Goal: Information Seeking & Learning: Learn about a topic

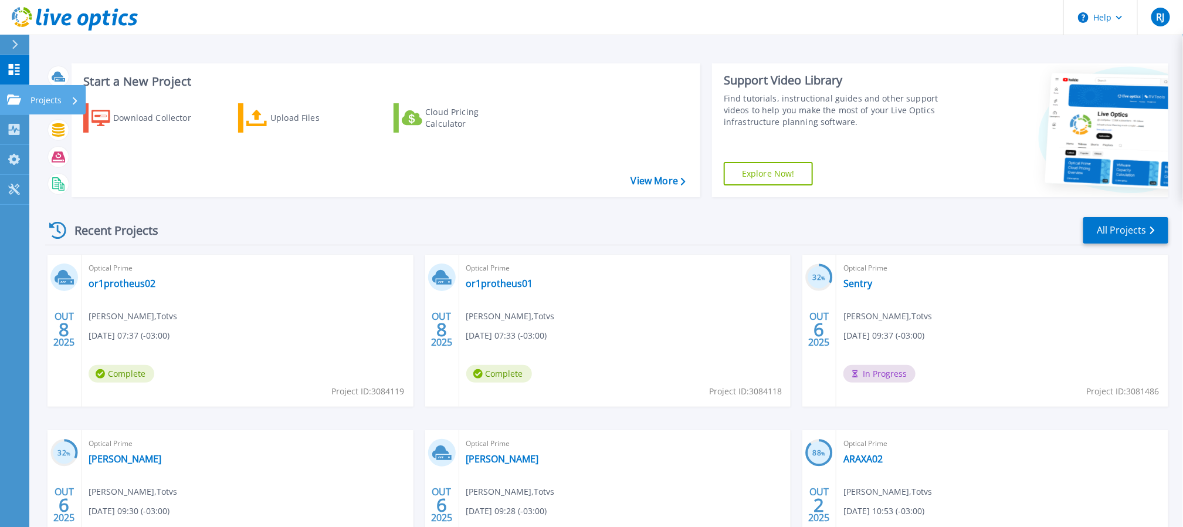
click at [22, 101] on div "Projects" at bounding box center [34, 99] width 55 height 11
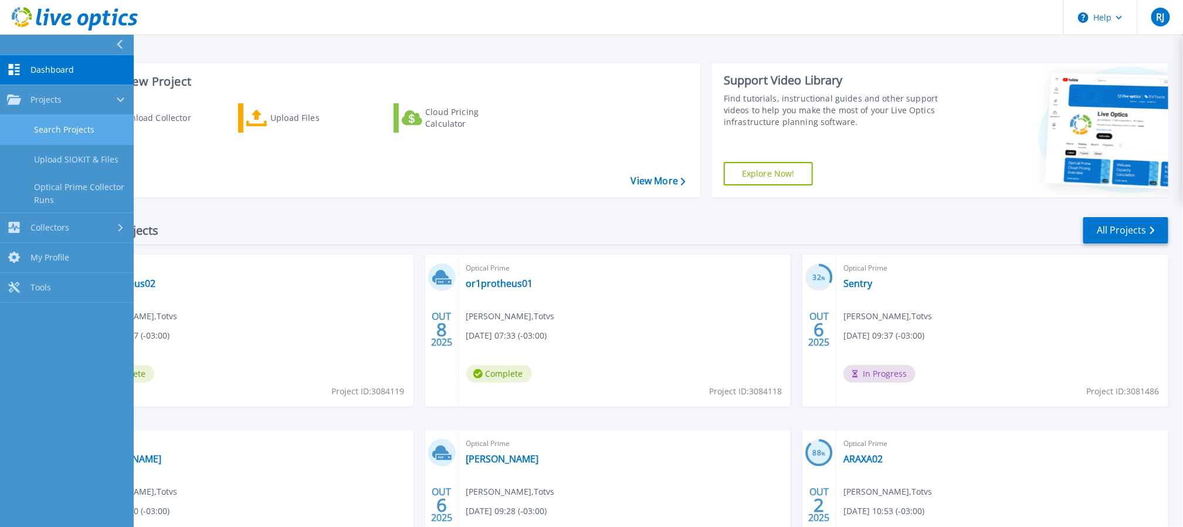
click at [74, 139] on link "Search Projects" at bounding box center [67, 130] width 134 height 30
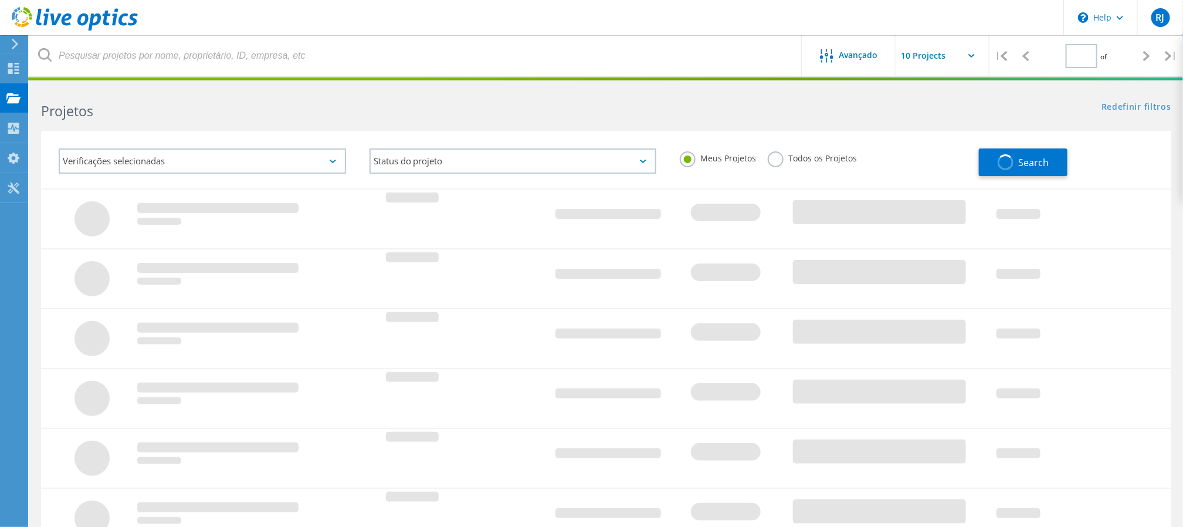
type input "1"
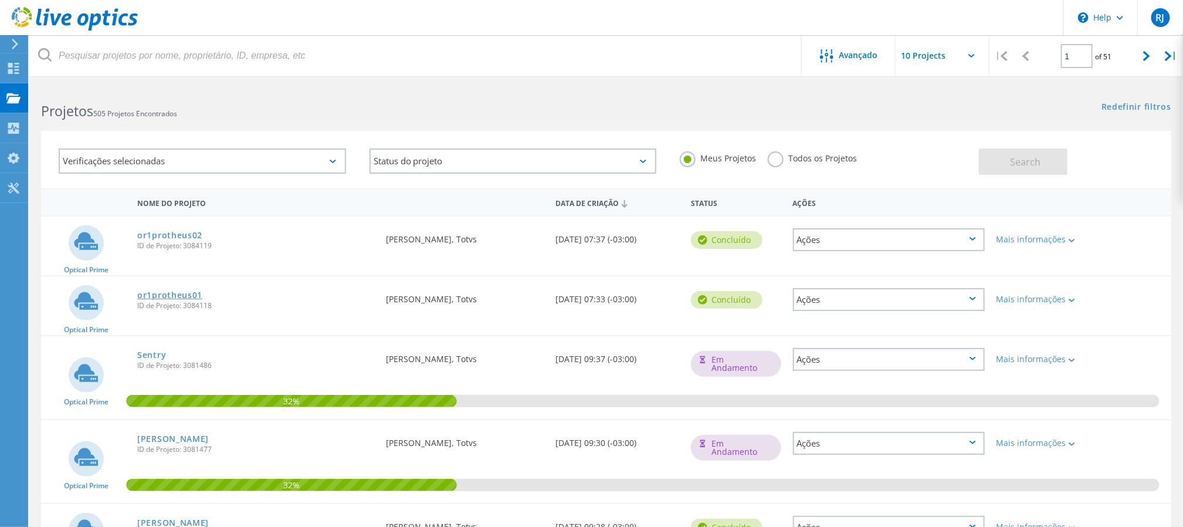
click at [187, 297] on link "or1protheus01" at bounding box center [169, 295] width 65 height 8
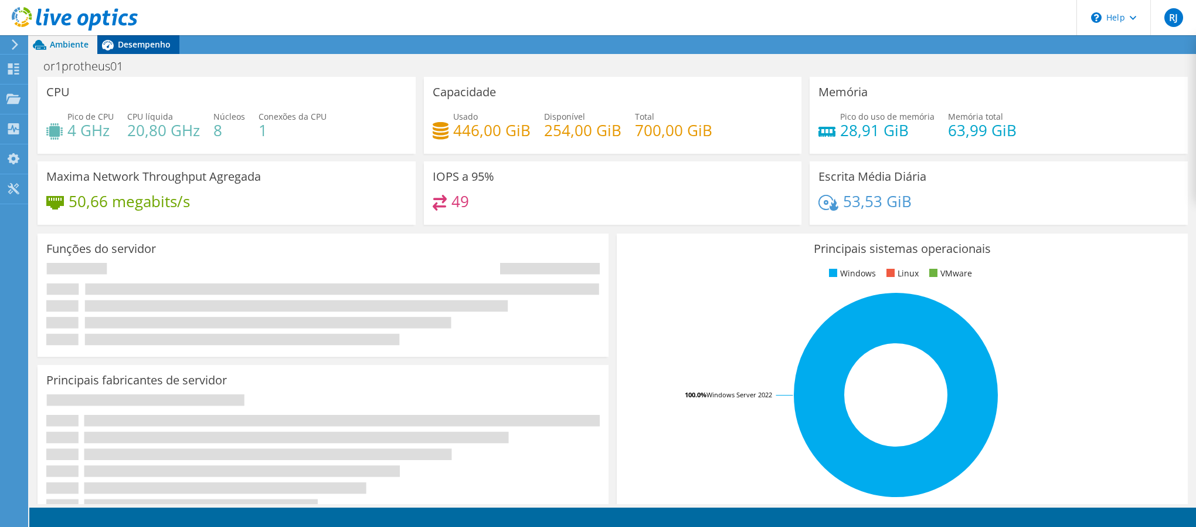
click at [135, 43] on span "Desempenho" at bounding box center [144, 44] width 53 height 11
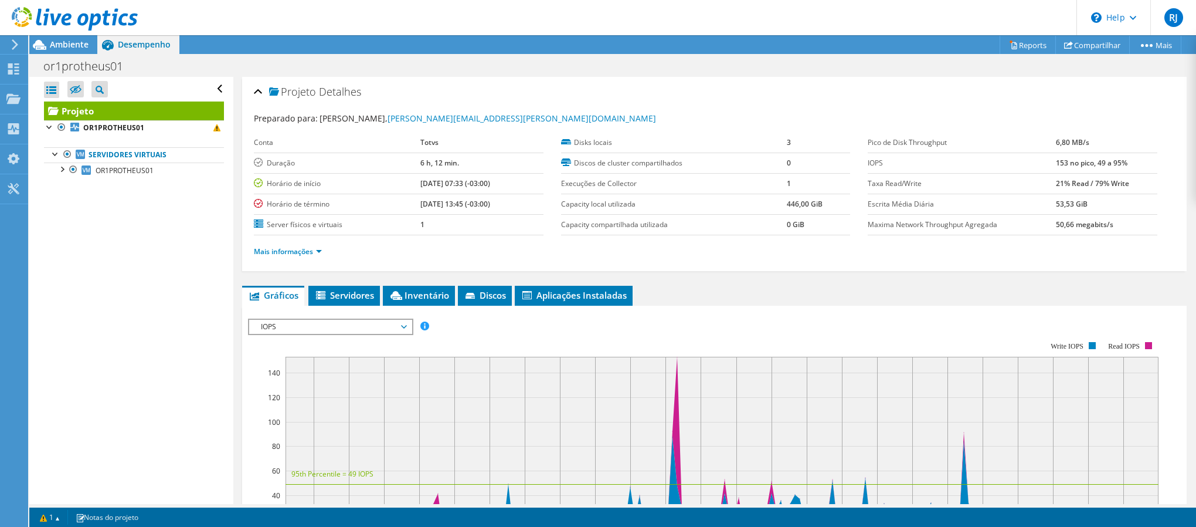
click at [322, 320] on span "IOPS" at bounding box center [330, 327] width 151 height 14
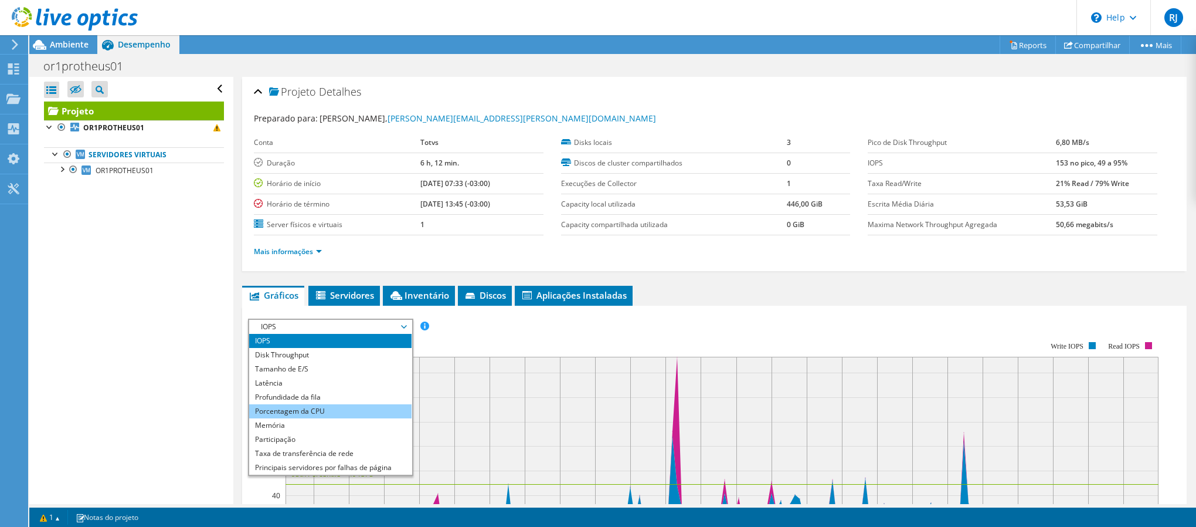
click at [317, 405] on li "Porcentagem da CPU" at bounding box center [330, 411] width 162 height 14
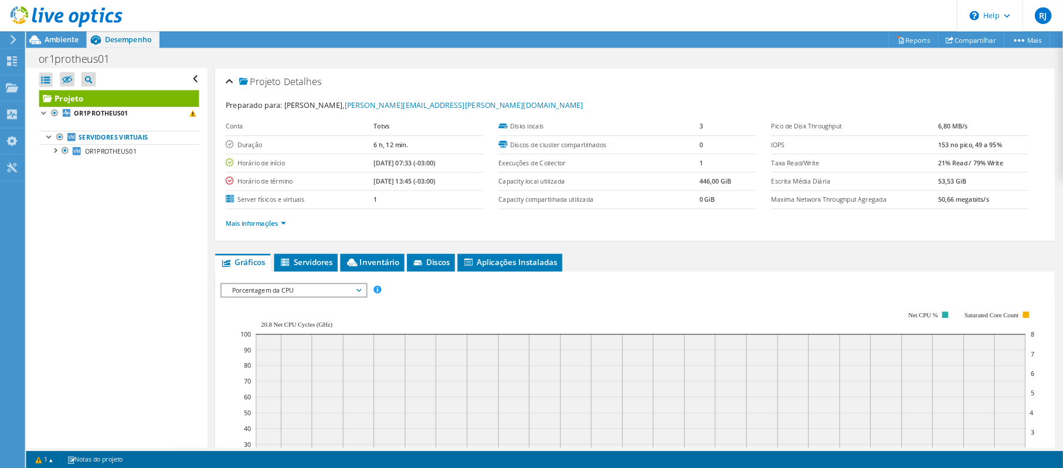
scroll to position [264, 0]
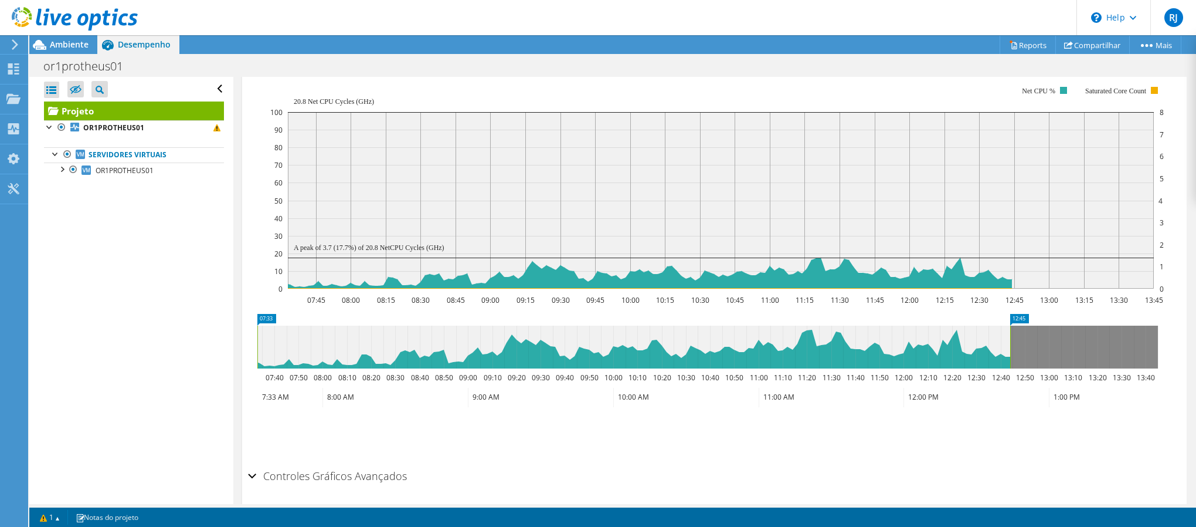
drag, startPoint x: 1158, startPoint y: 341, endPoint x: 1011, endPoint y: 347, distance: 147.9
click at [1011, 347] on rect at bounding box center [1010, 347] width 5 height 43
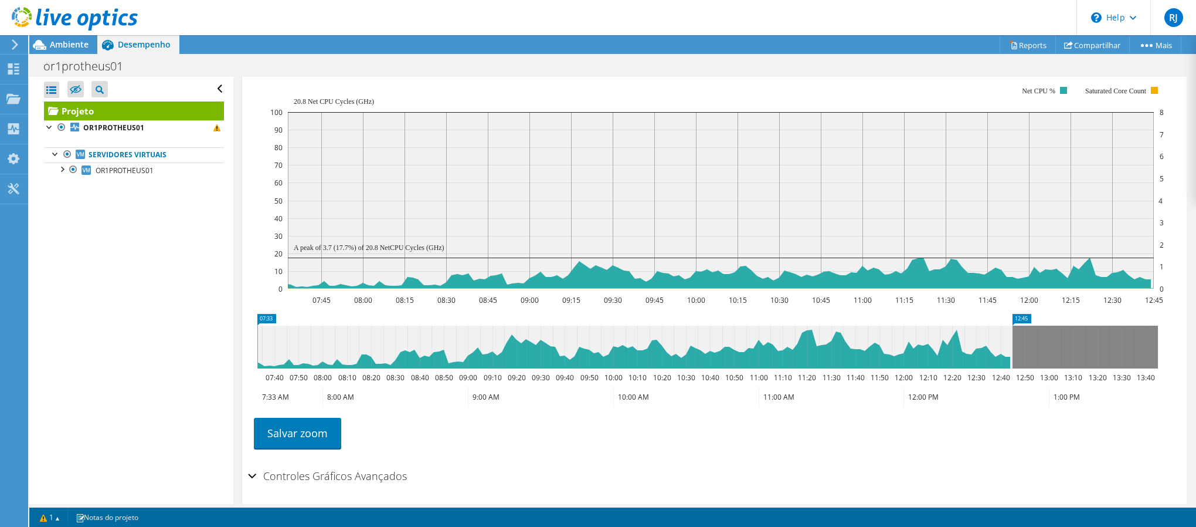
click at [533, 97] on rect at bounding box center [717, 187] width 894 height 235
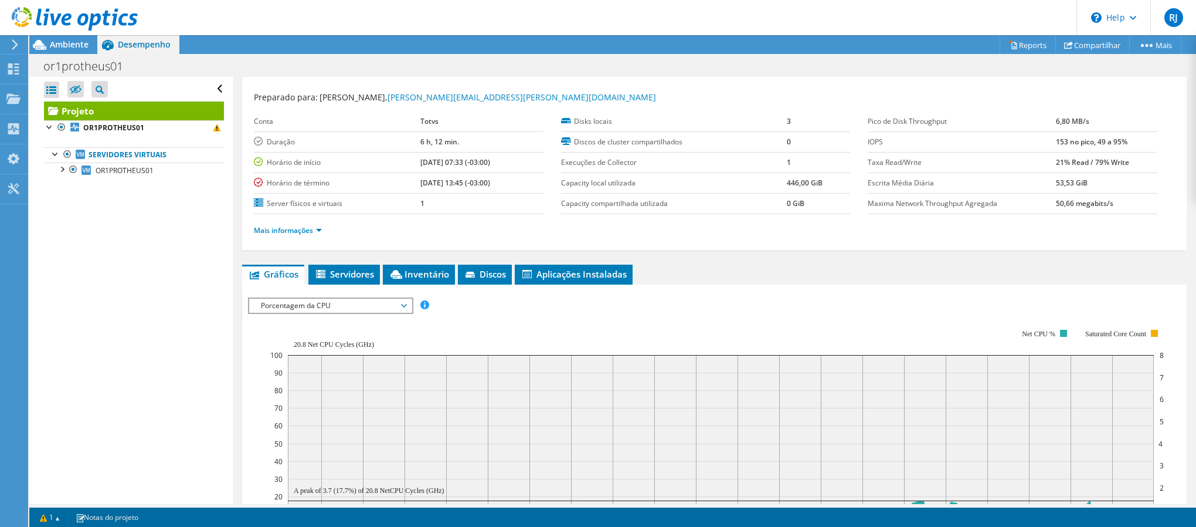
scroll to position [0, 0]
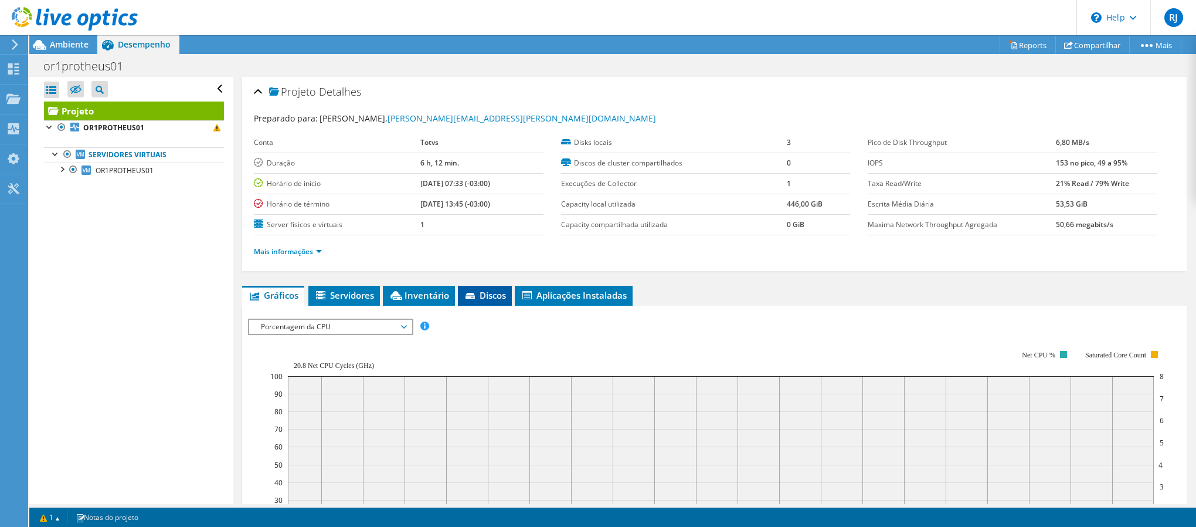
click at [484, 290] on span "Discos" at bounding box center [485, 295] width 42 height 12
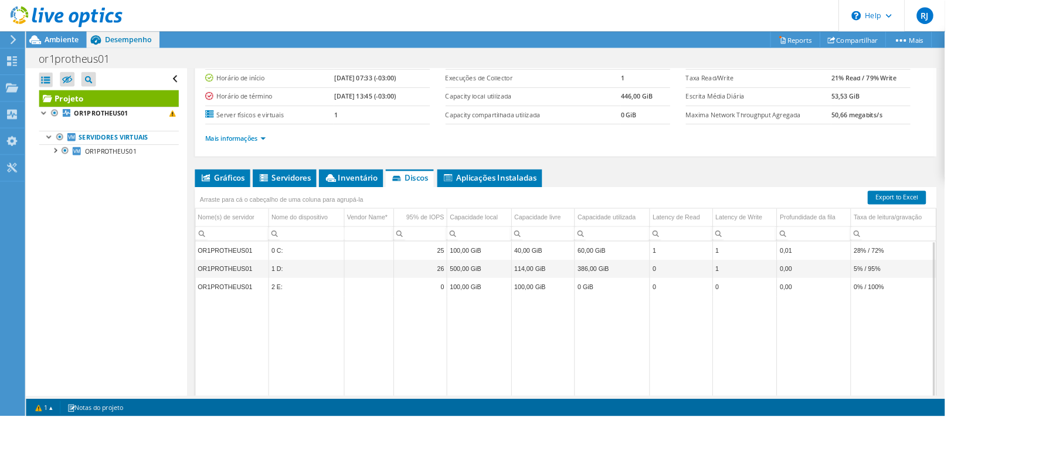
scroll to position [95, 0]
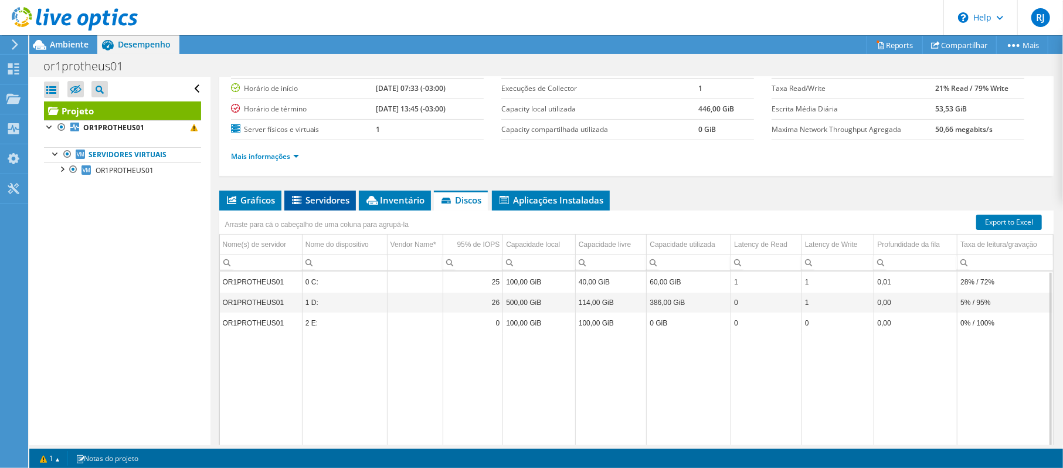
click at [331, 198] on span "Servidores" at bounding box center [320, 200] width 60 height 12
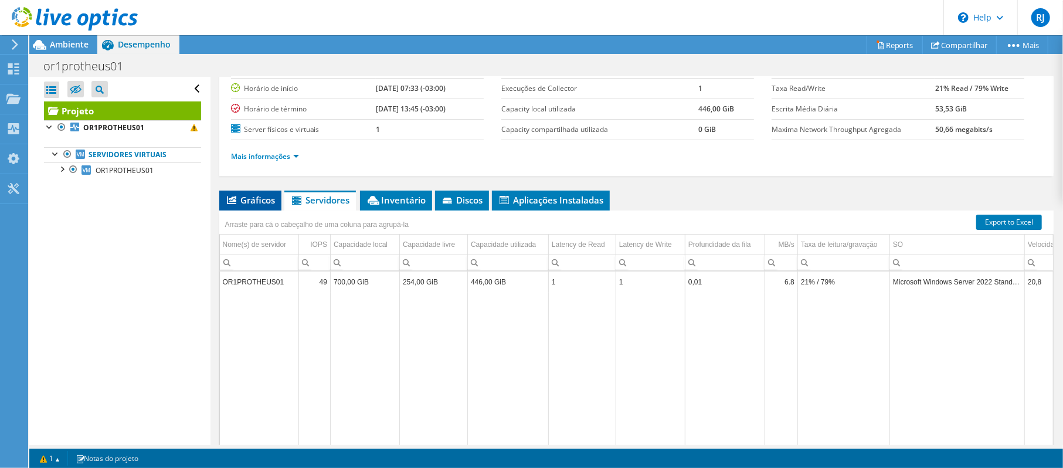
click at [238, 205] on li "Gráficos" at bounding box center [250, 201] width 62 height 20
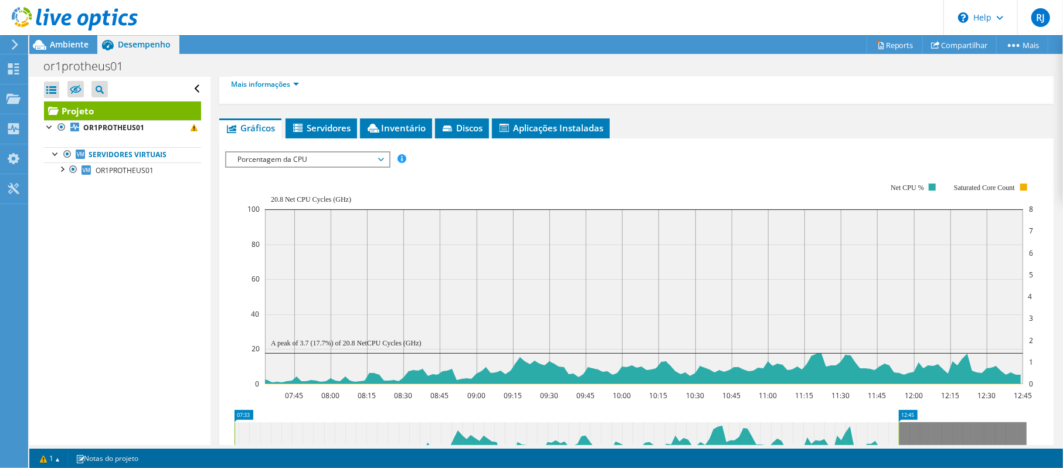
scroll to position [252, 0]
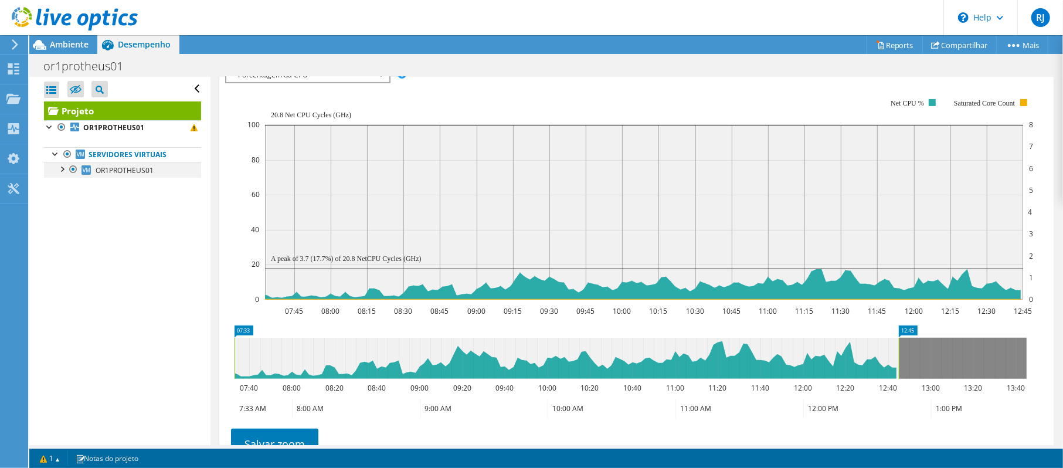
click at [65, 172] on div at bounding box center [62, 168] width 12 height 12
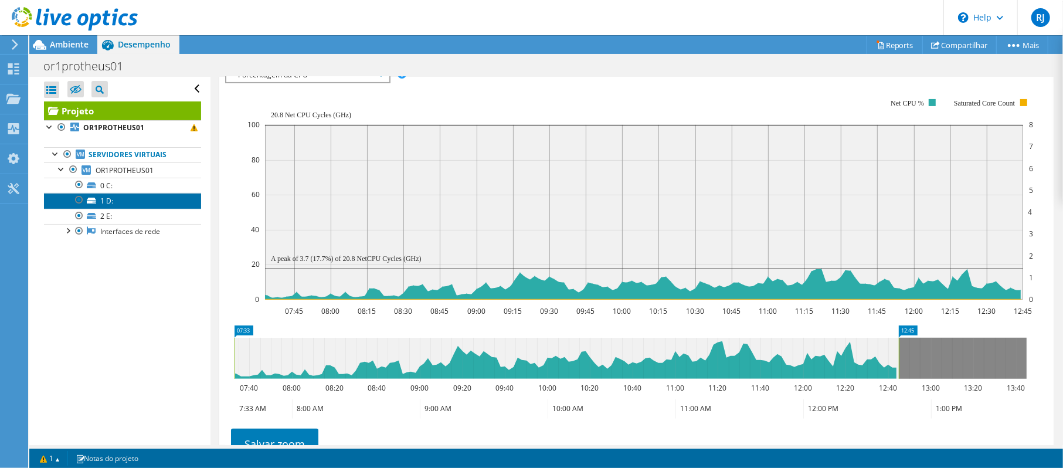
click at [130, 204] on link "1 D:" at bounding box center [122, 200] width 157 height 15
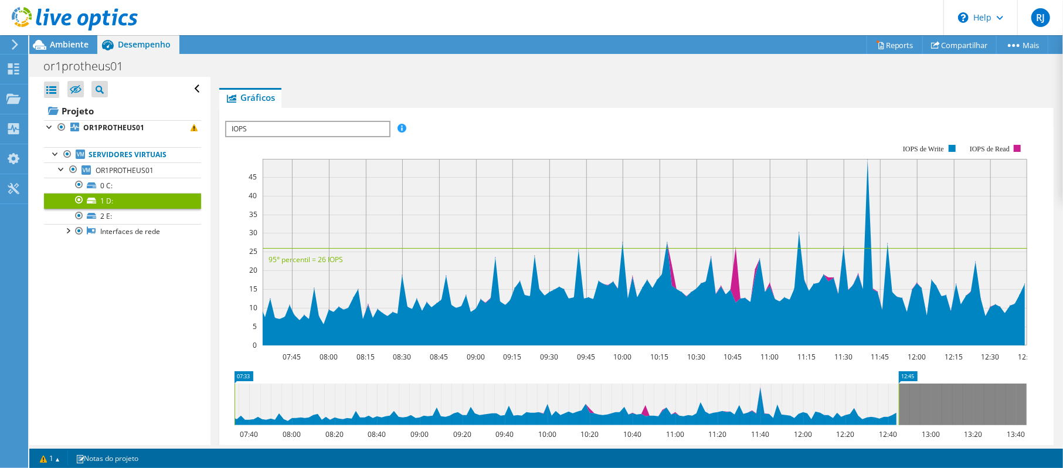
scroll to position [161, 0]
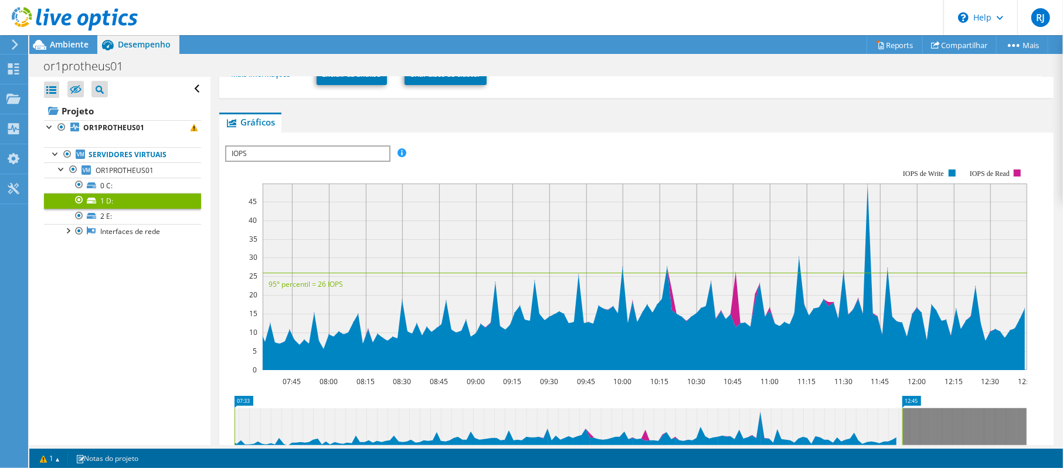
click at [903, 428] on rect at bounding box center [902, 429] width 5 height 42
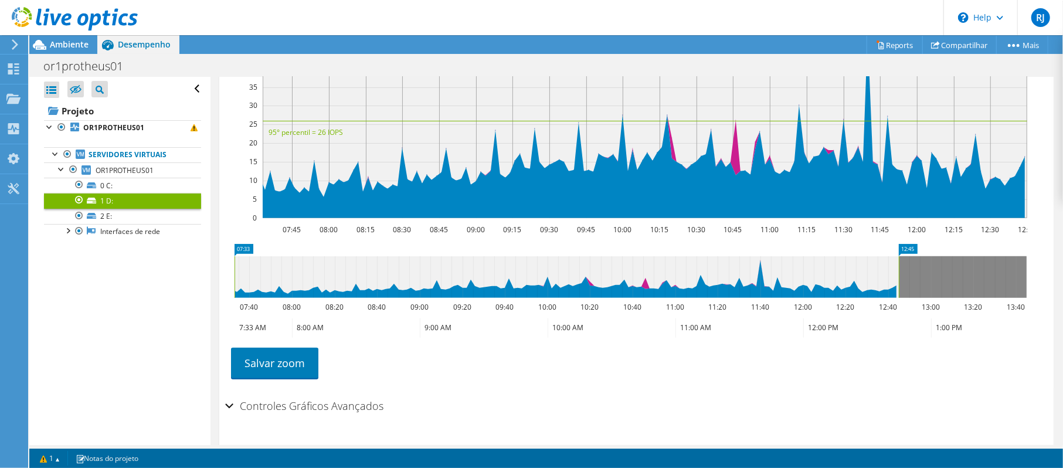
scroll to position [317, 0]
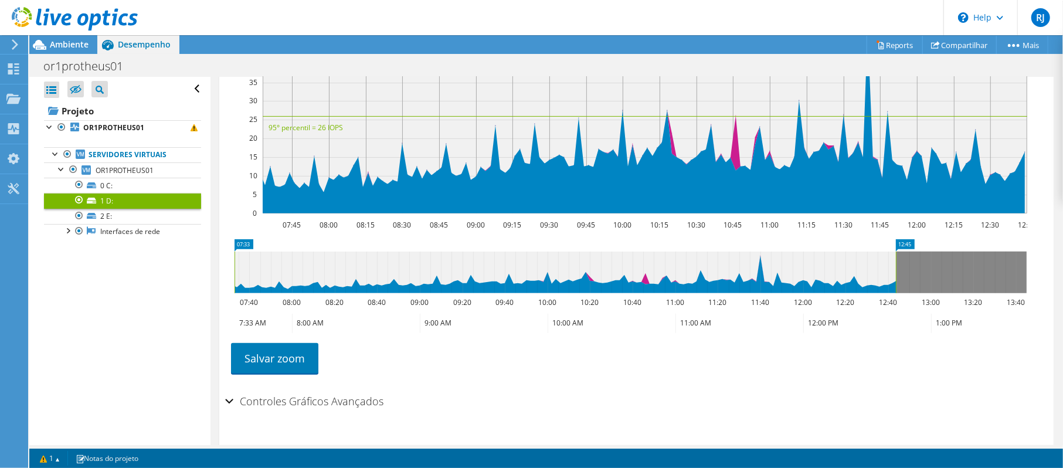
click at [896, 277] on rect at bounding box center [896, 273] width 5 height 42
drag, startPoint x: 896, startPoint y: 277, endPoint x: 890, endPoint y: 278, distance: 6.6
click at [890, 278] on icon at bounding box center [567, 273] width 665 height 42
drag, startPoint x: 899, startPoint y: 273, endPoint x: 909, endPoint y: 273, distance: 10.6
click at [909, 273] on rect at bounding box center [907, 273] width 5 height 42
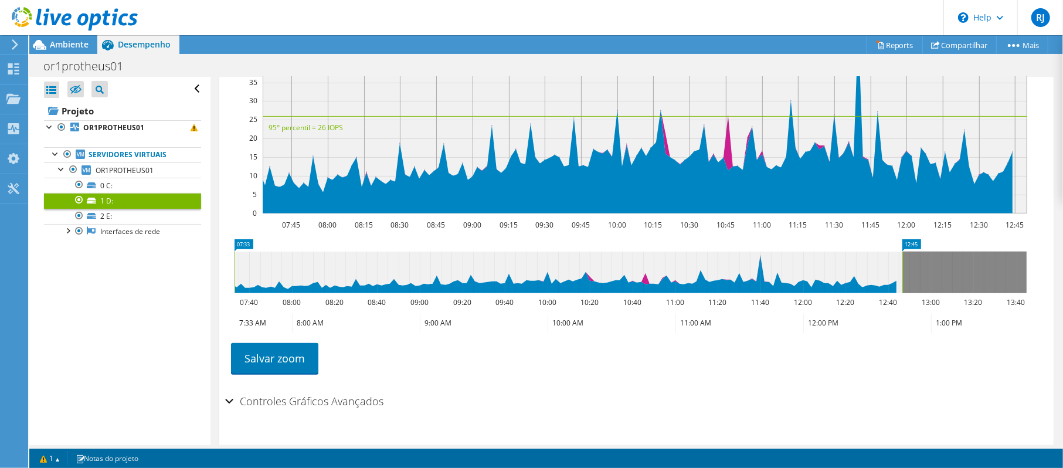
drag, startPoint x: 909, startPoint y: 273, endPoint x: 902, endPoint y: 276, distance: 7.6
click at [902, 276] on rect at bounding box center [902, 273] width 5 height 42
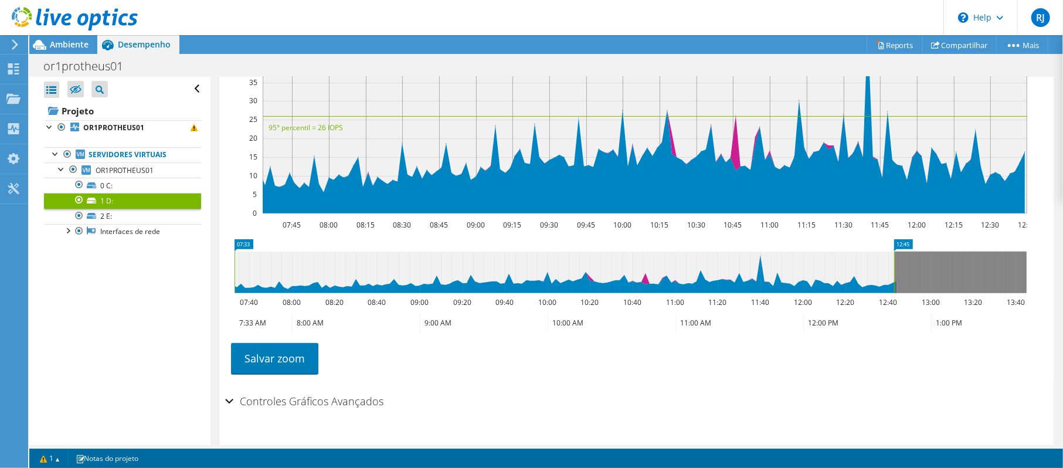
click at [894, 279] on rect at bounding box center [894, 273] width 5 height 42
drag, startPoint x: 894, startPoint y: 279, endPoint x: 887, endPoint y: 280, distance: 7.1
click at [887, 280] on icon at bounding box center [567, 273] width 665 height 42
drag, startPoint x: 900, startPoint y: 272, endPoint x: 892, endPoint y: 274, distance: 8.0
click at [892, 274] on rect at bounding box center [891, 273] width 5 height 42
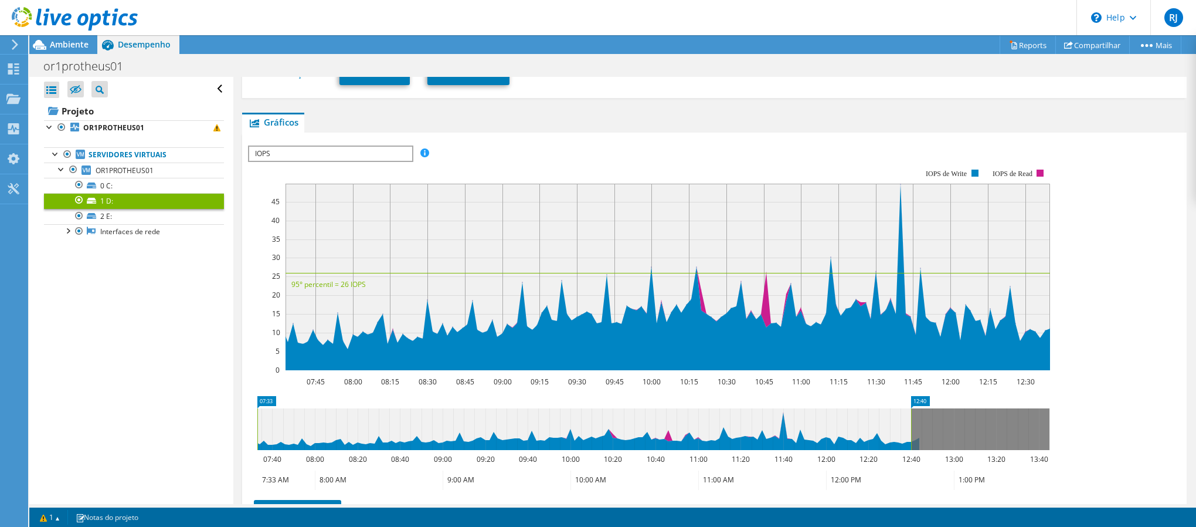
scroll to position [161, 0]
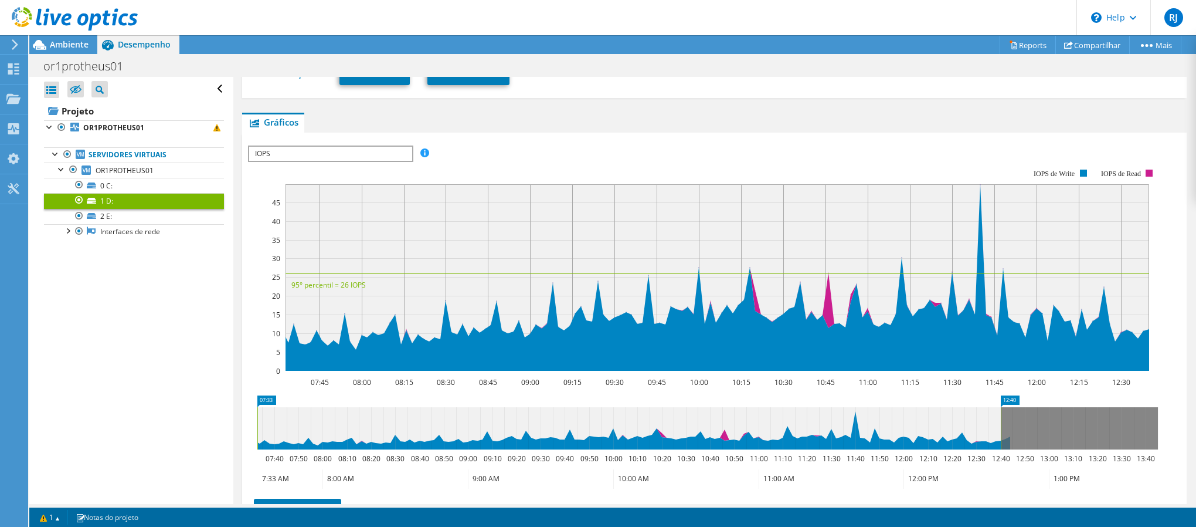
click at [317, 150] on span "IOPS" at bounding box center [330, 154] width 162 height 14
click at [304, 208] on li "Latência" at bounding box center [330, 210] width 162 height 14
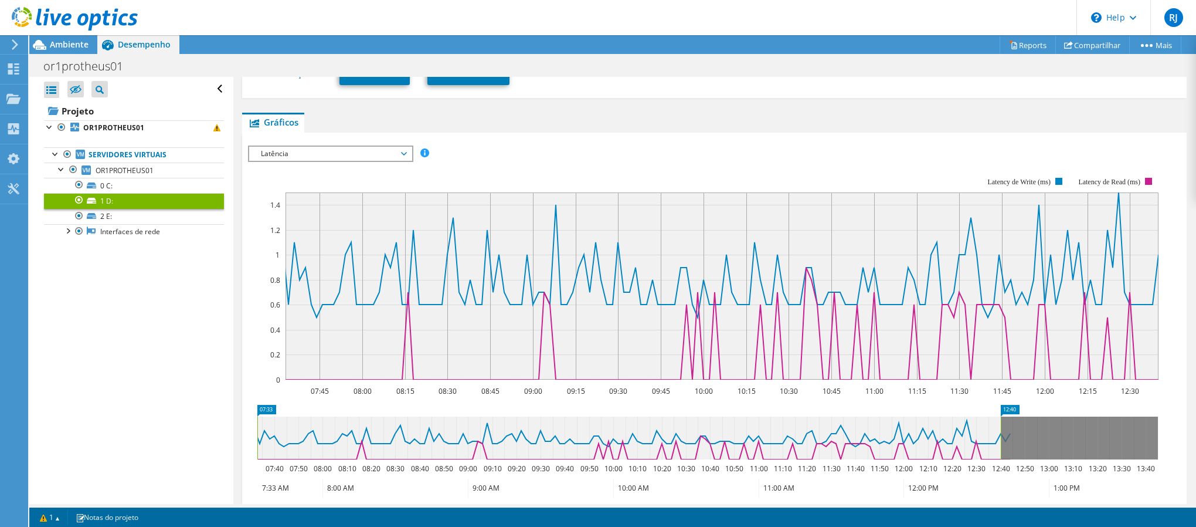
click at [345, 155] on span "Latência" at bounding box center [330, 154] width 151 height 14
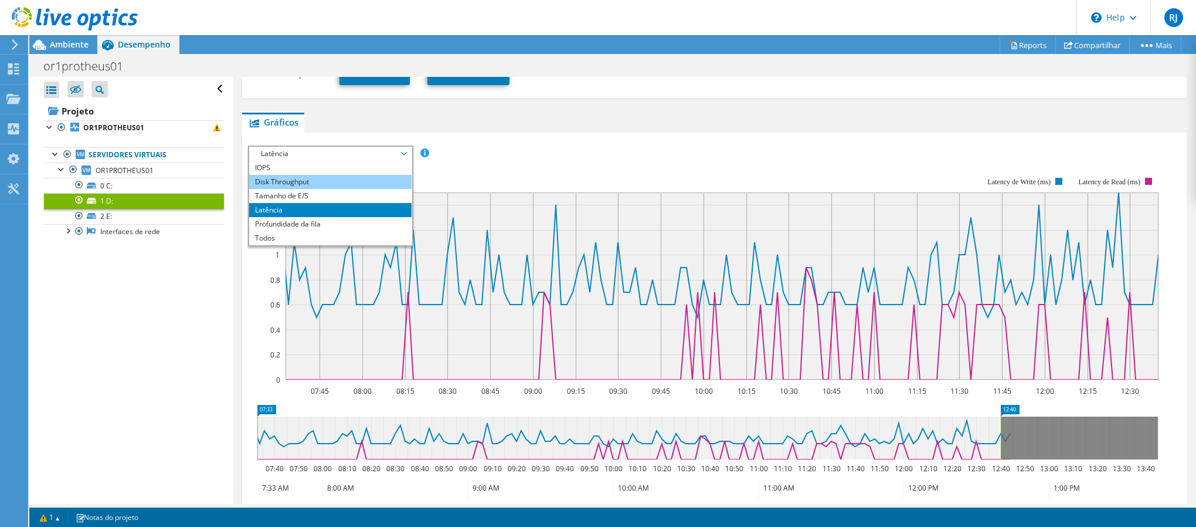
click at [340, 182] on li "Disk Throughput" at bounding box center [330, 182] width 162 height 14
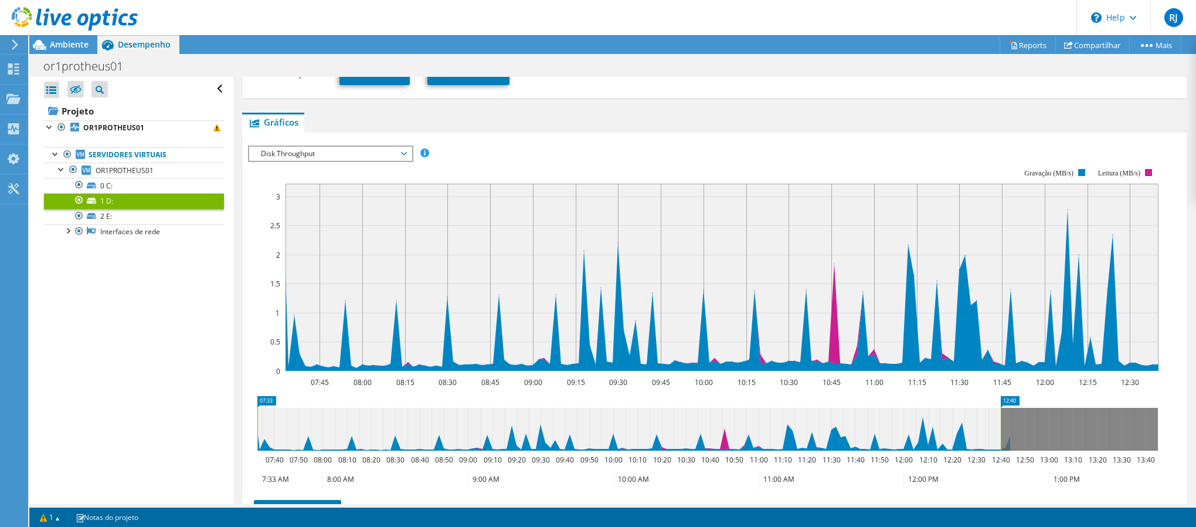
click at [319, 148] on span "Disk Throughput" at bounding box center [330, 154] width 151 height 14
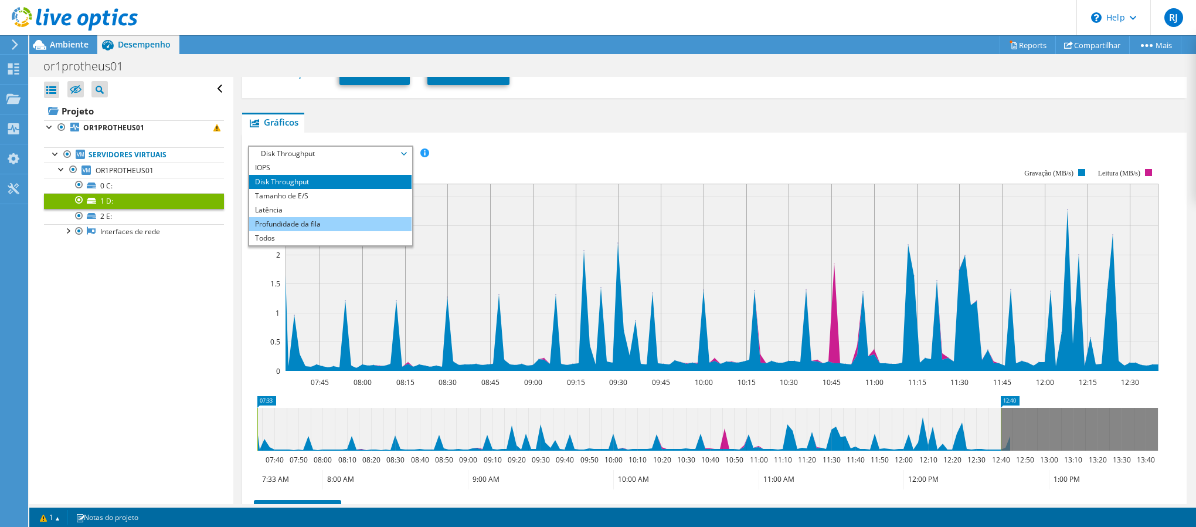
click at [334, 226] on li "Profundidade da fila" at bounding box center [330, 224] width 162 height 14
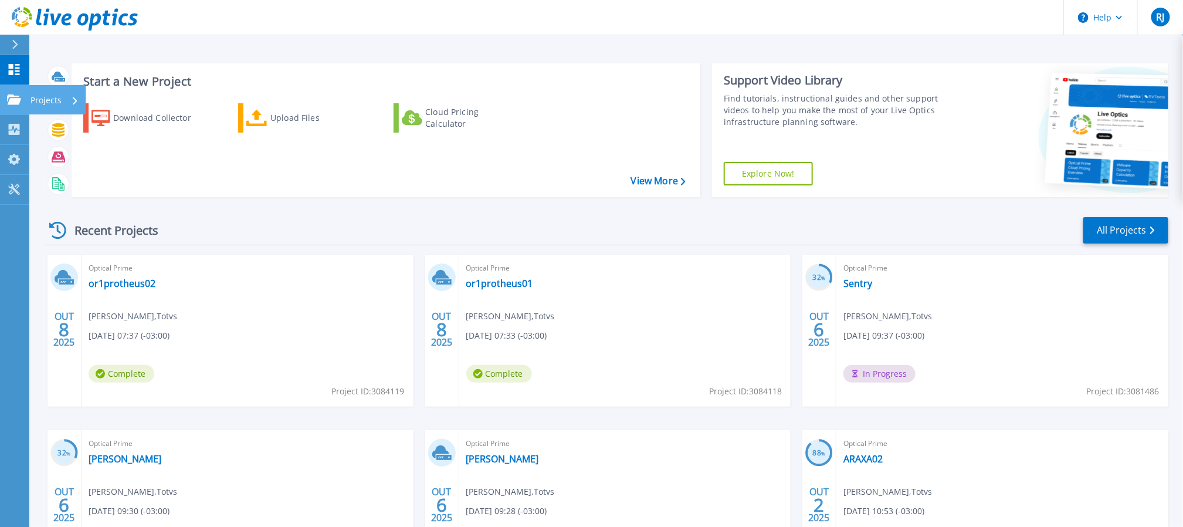
click at [11, 99] on icon at bounding box center [14, 99] width 14 height 10
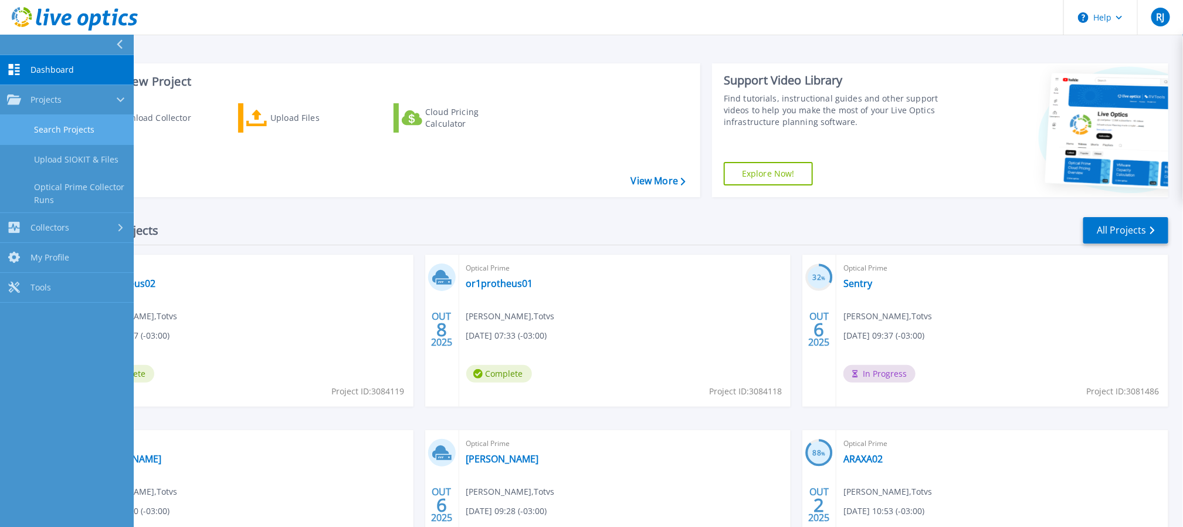
click at [74, 127] on link "Search Projects" at bounding box center [67, 130] width 134 height 30
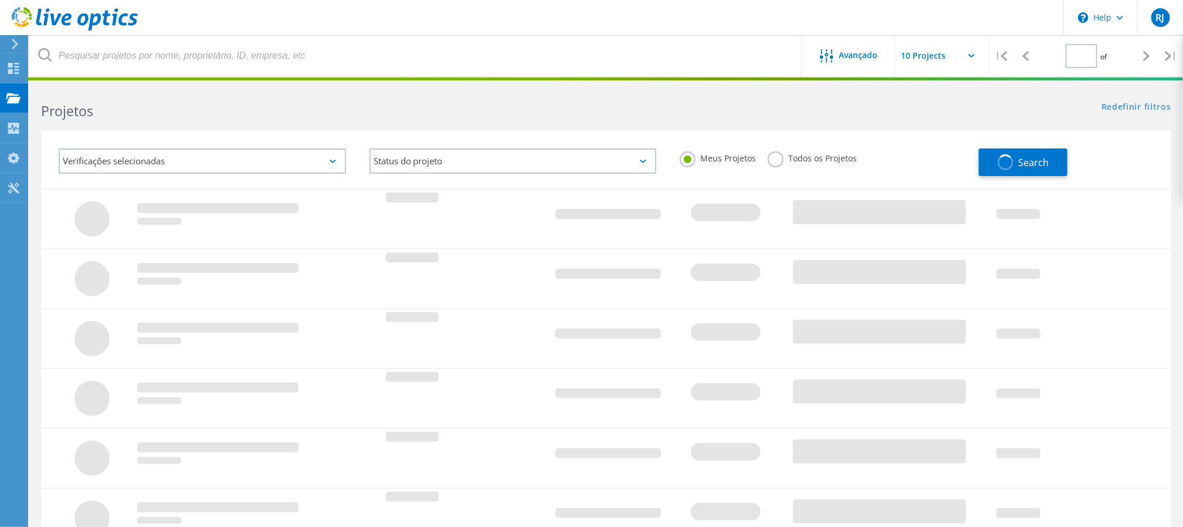
type input "1"
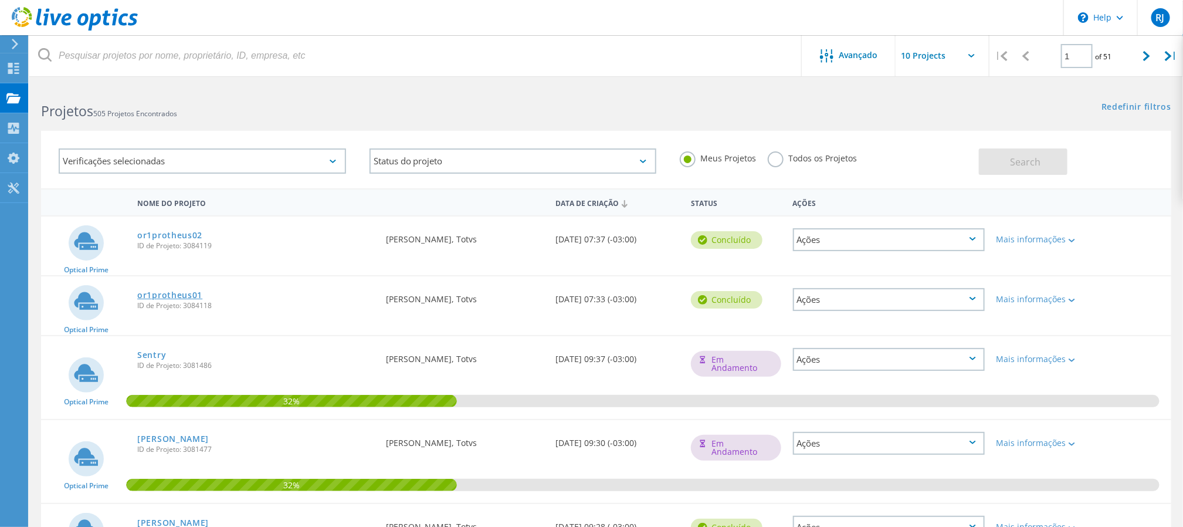
click at [194, 291] on link "or1protheus01" at bounding box center [169, 295] width 65 height 8
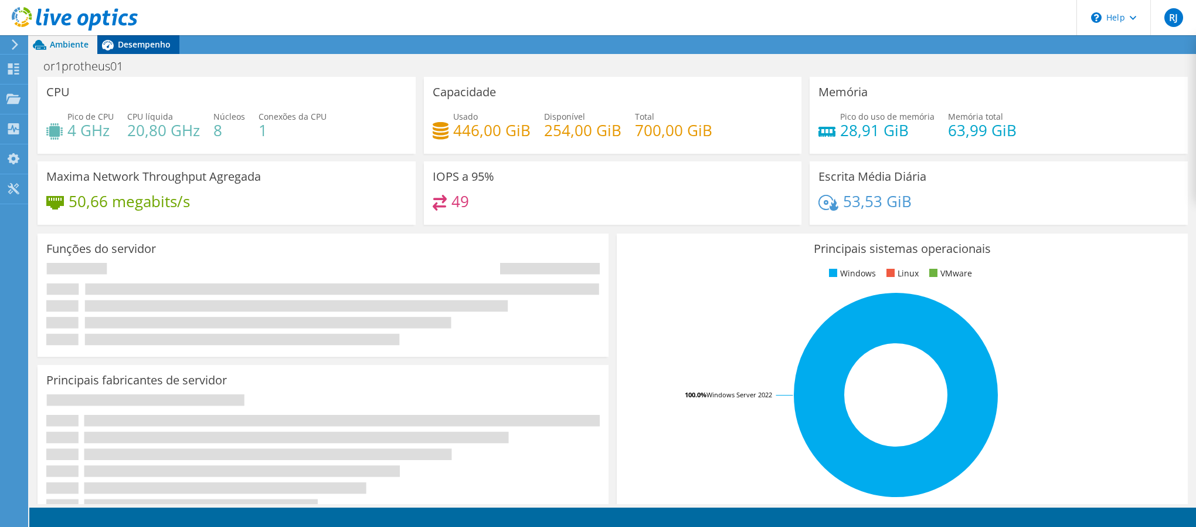
click at [144, 48] on span "Desempenho" at bounding box center [144, 44] width 53 height 11
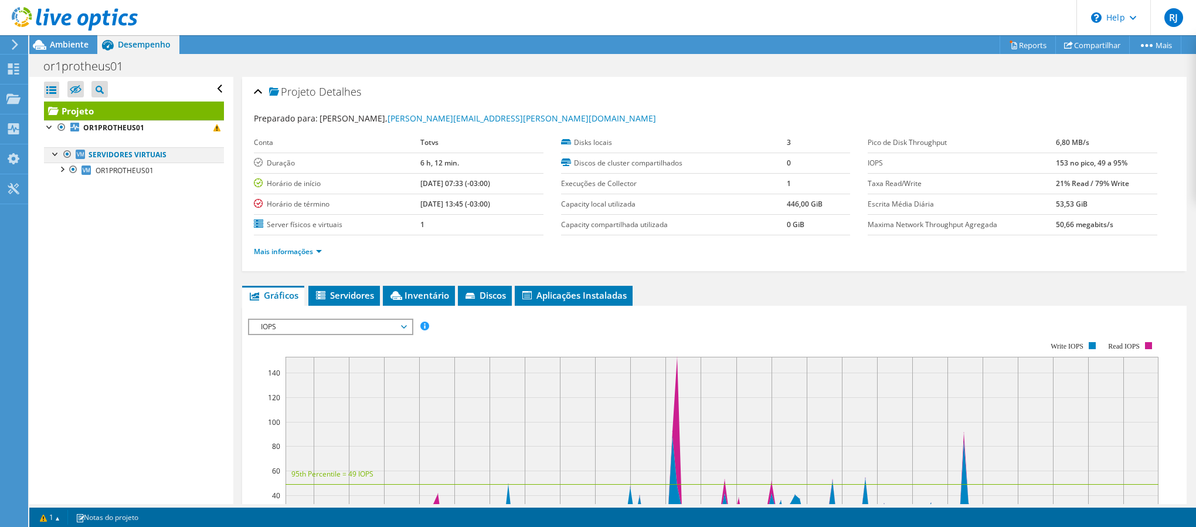
click at [57, 155] on div at bounding box center [56, 153] width 12 height 12
click at [58, 155] on div at bounding box center [56, 153] width 12 height 12
click at [59, 172] on div at bounding box center [62, 168] width 12 height 12
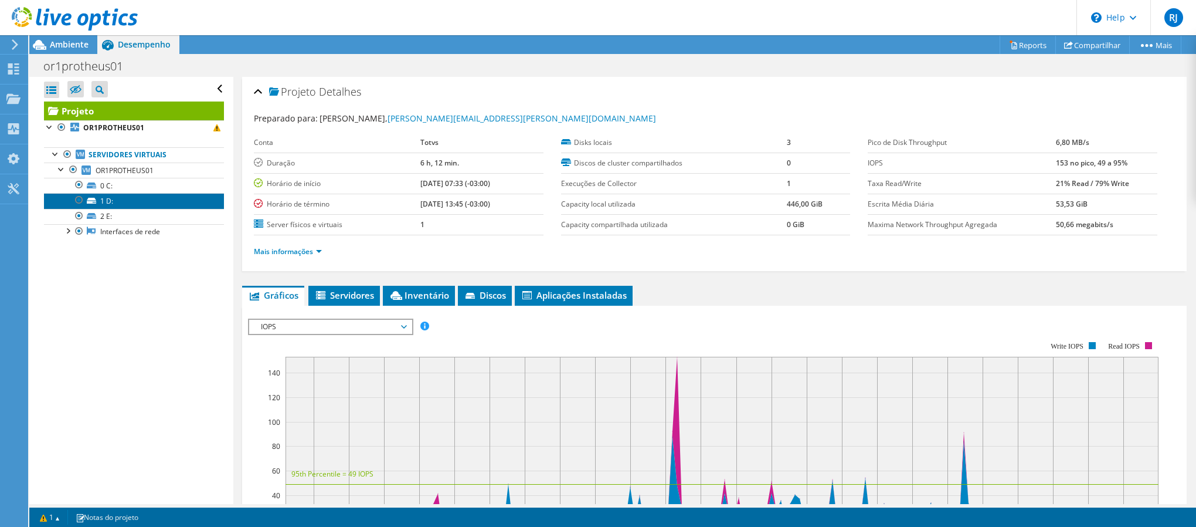
click at [114, 205] on link "1 D:" at bounding box center [134, 200] width 180 height 15
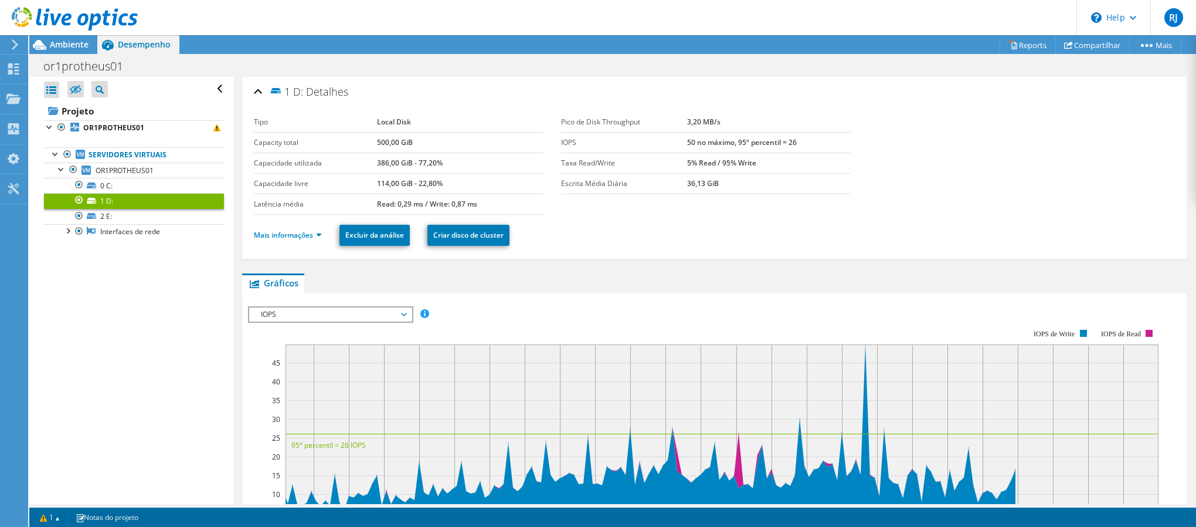
click at [337, 317] on span "IOPS" at bounding box center [330, 314] width 151 height 14
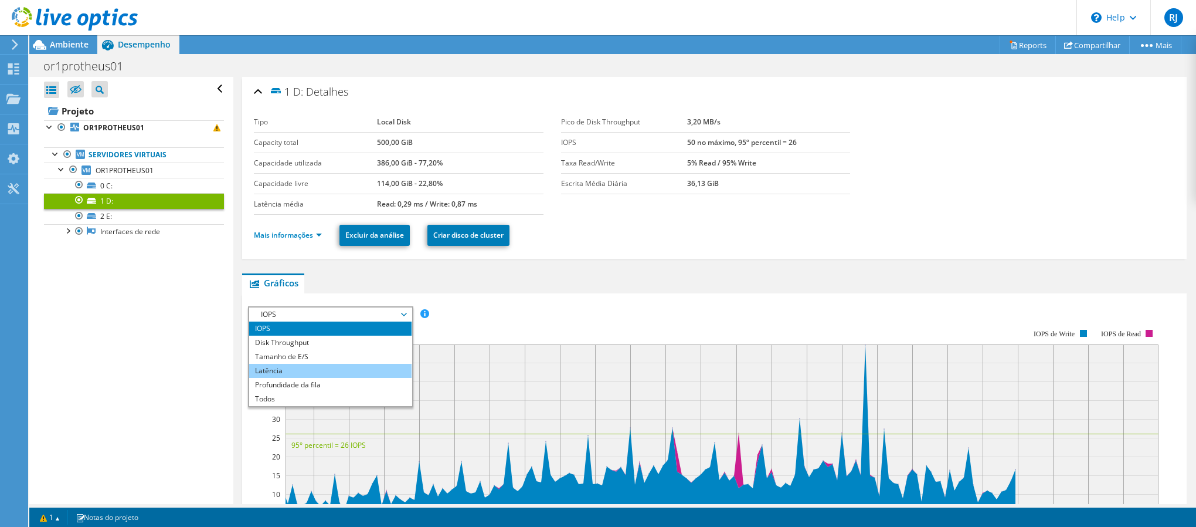
click at [330, 366] on li "Latência" at bounding box center [330, 371] width 162 height 14
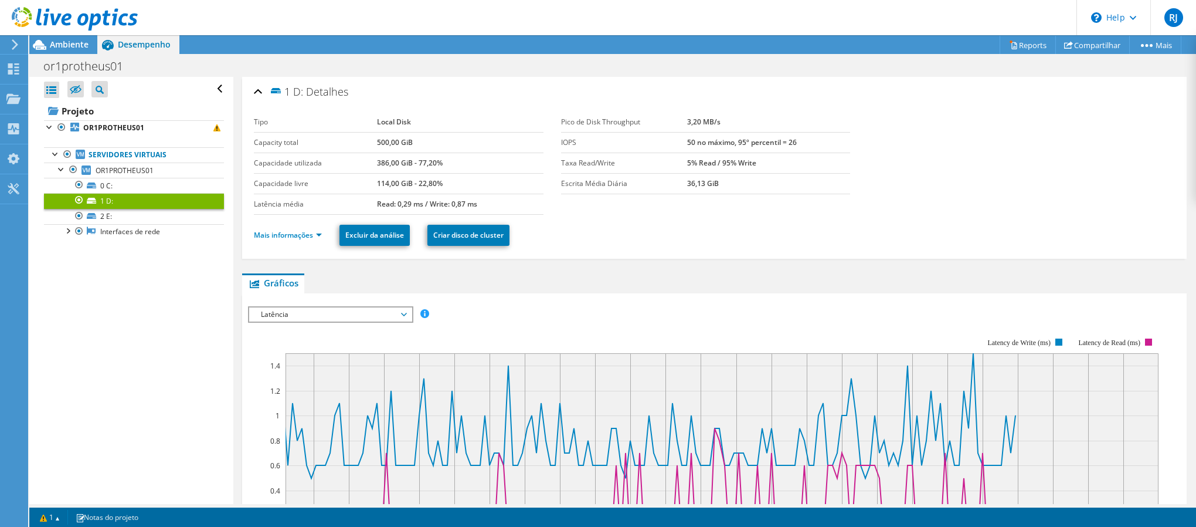
scroll to position [88, 0]
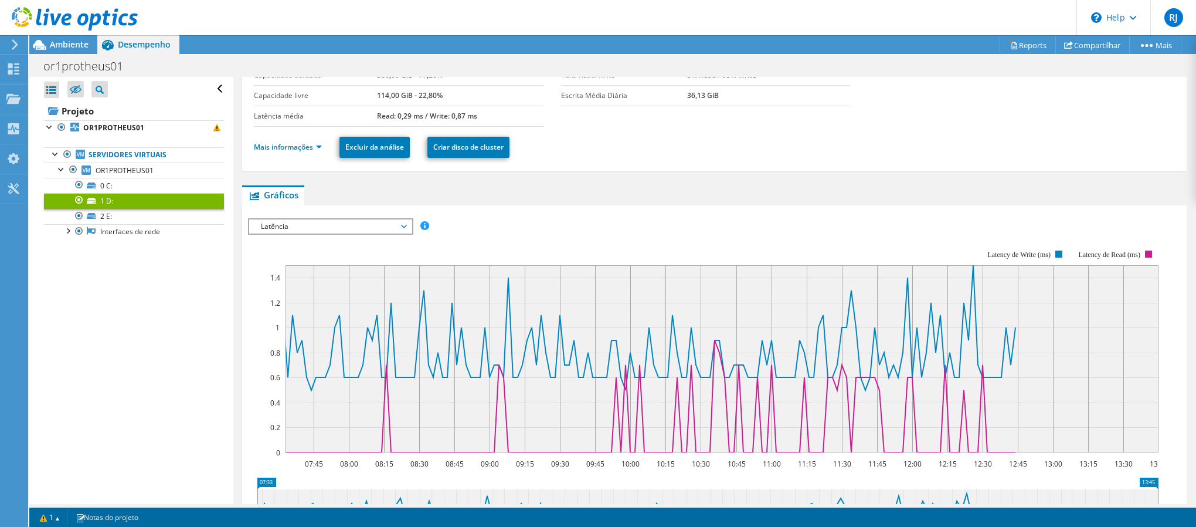
click at [316, 227] on span "Latência" at bounding box center [330, 226] width 151 height 14
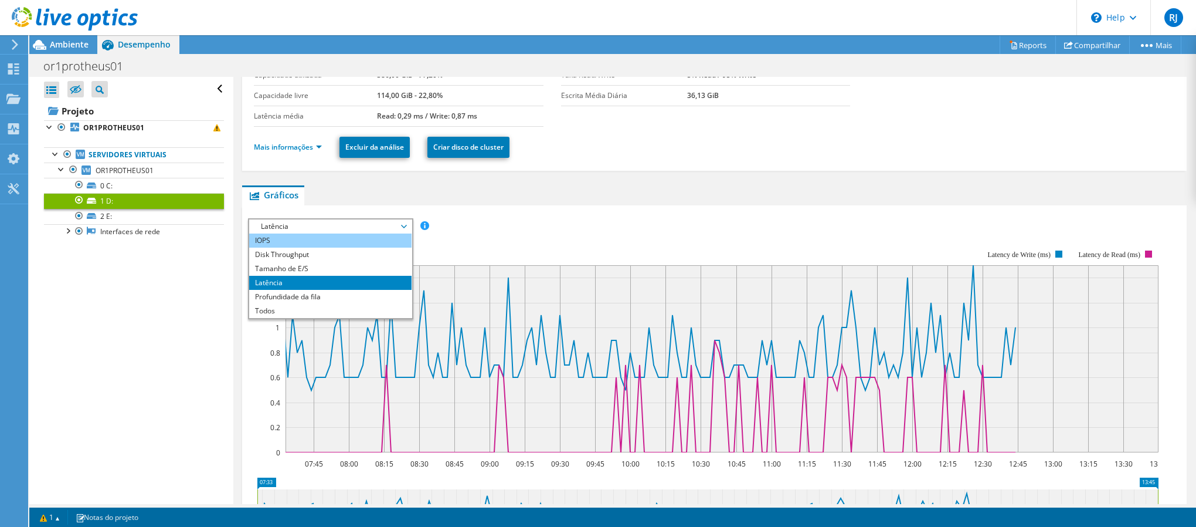
click at [286, 245] on li "IOPS" at bounding box center [330, 240] width 162 height 14
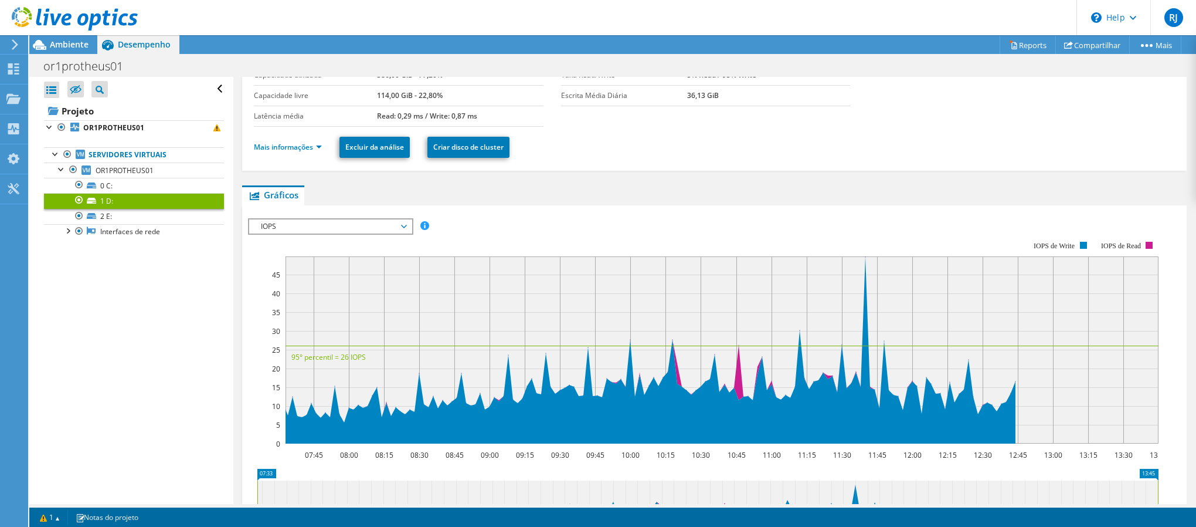
click at [327, 228] on span "IOPS" at bounding box center [330, 226] width 151 height 14
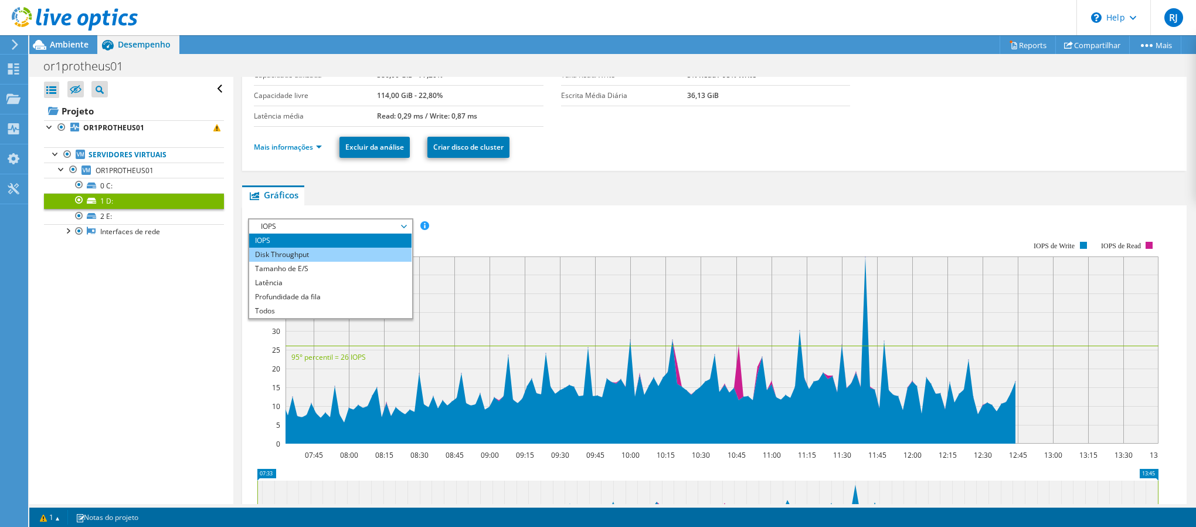
click at [324, 256] on li "Disk Throughput" at bounding box center [330, 255] width 162 height 14
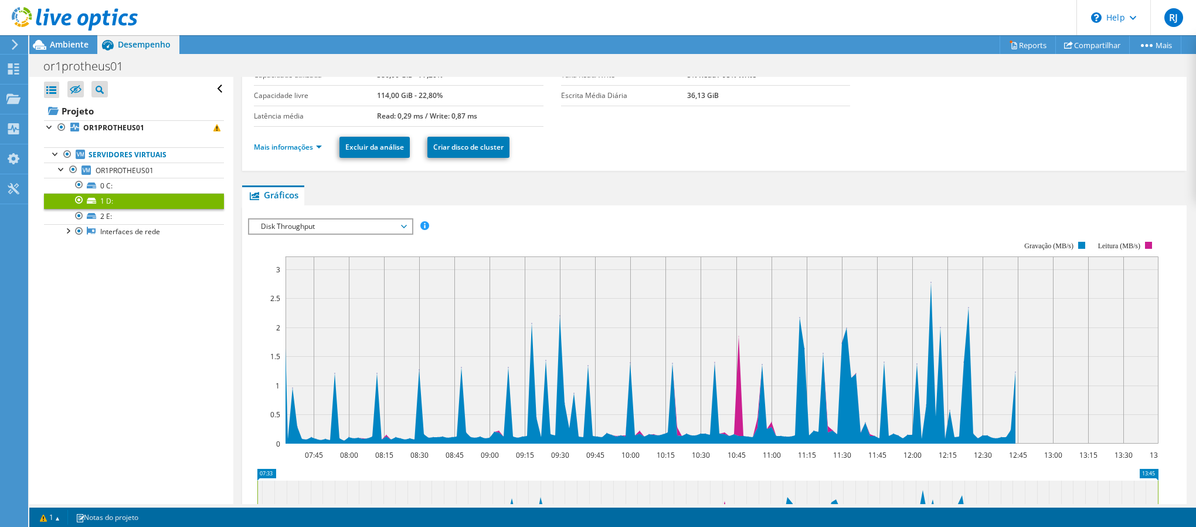
click at [277, 222] on span "Disk Throughput" at bounding box center [330, 226] width 151 height 14
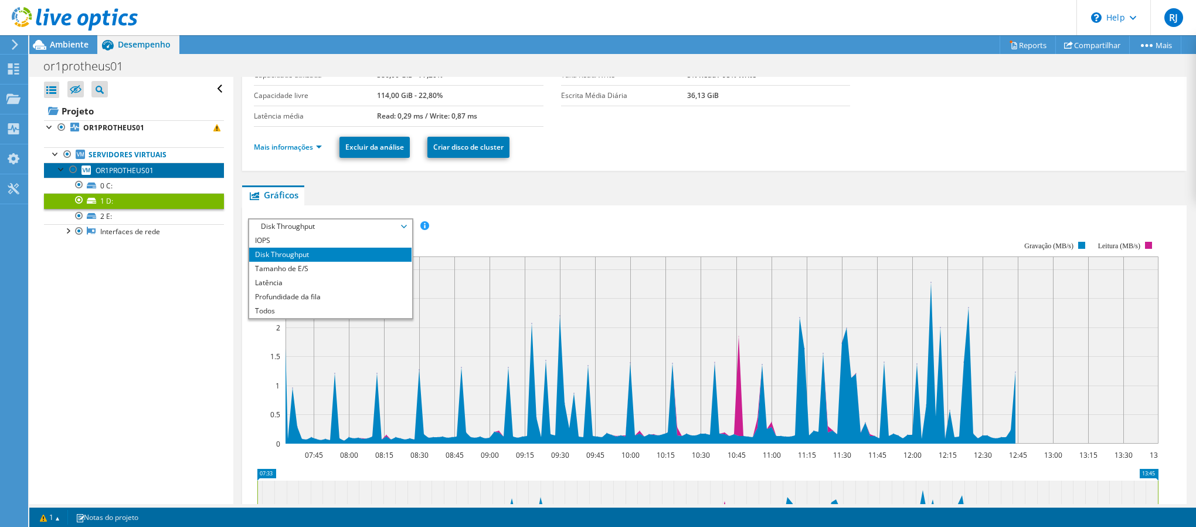
click at [154, 173] on link "OR1PROTHEUS01" at bounding box center [134, 169] width 180 height 15
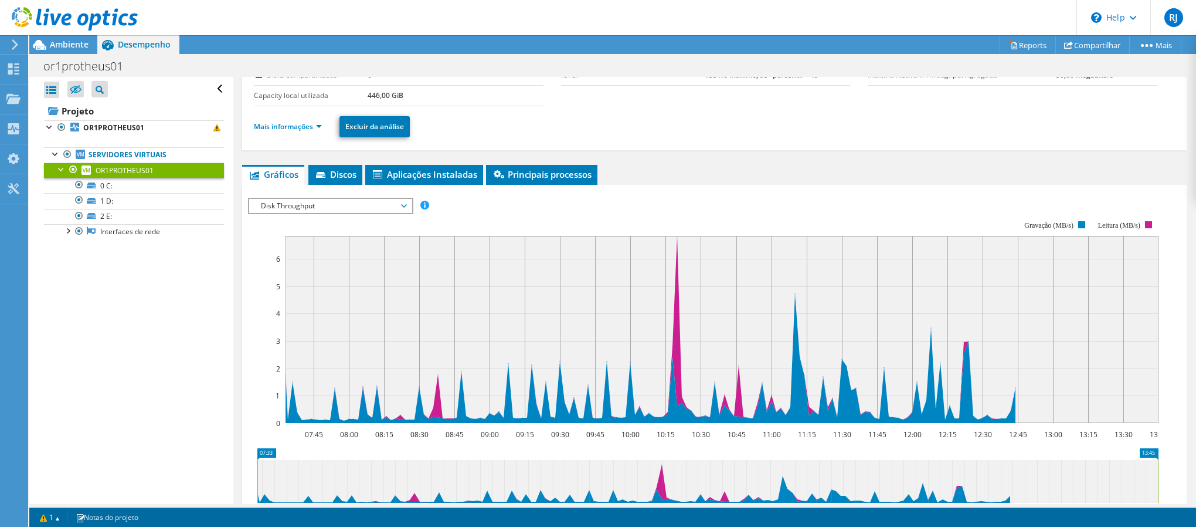
click at [366, 202] on span "Disk Throughput" at bounding box center [330, 206] width 151 height 14
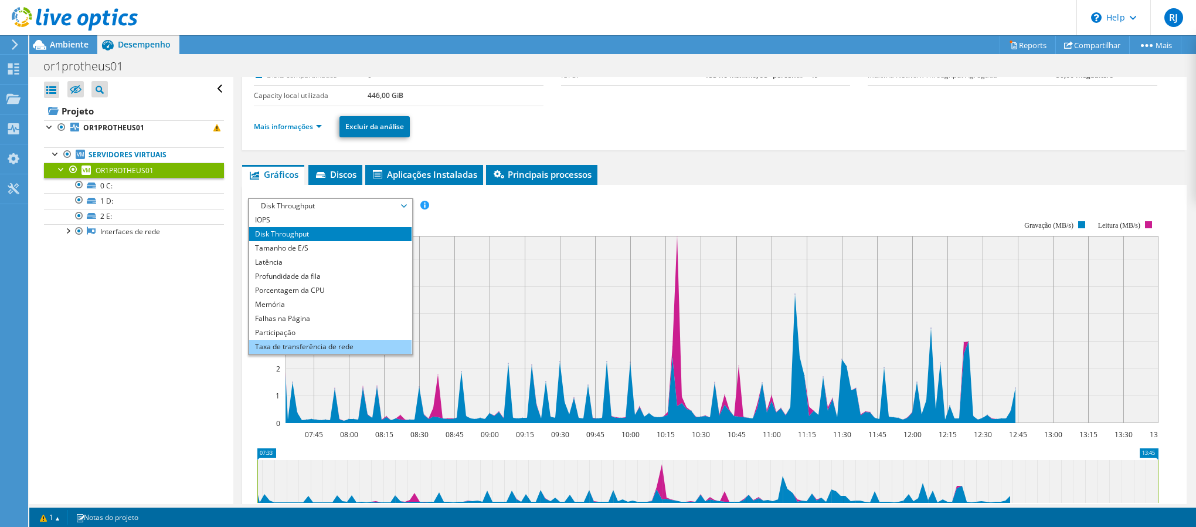
click at [335, 340] on li "Taxa de transferência de rede" at bounding box center [330, 347] width 162 height 14
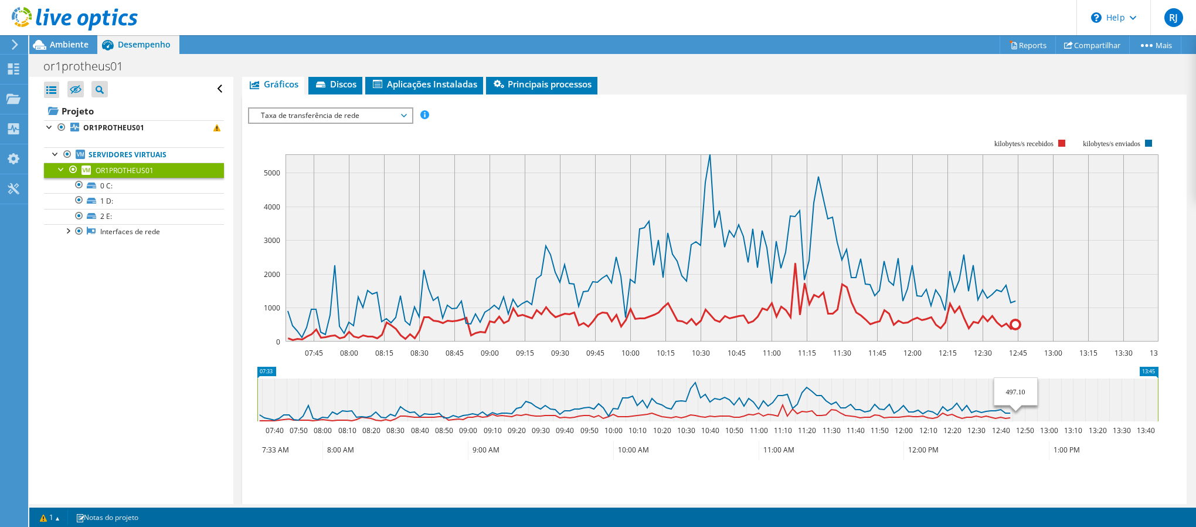
scroll to position [264, 0]
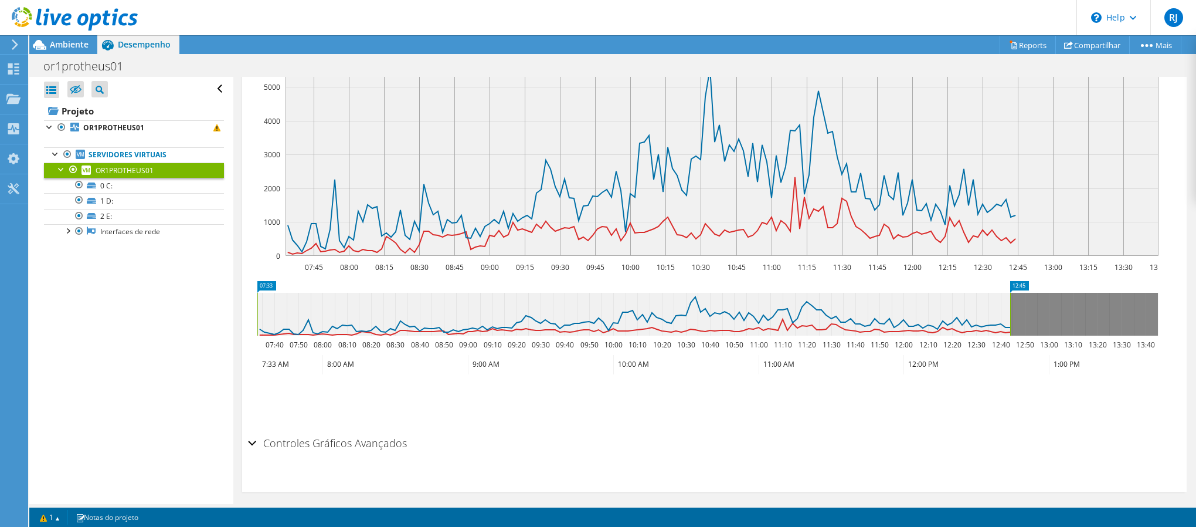
drag, startPoint x: 1158, startPoint y: 312, endPoint x: 1010, endPoint y: 326, distance: 148.5
click at [1010, 326] on rect at bounding box center [1010, 314] width 5 height 43
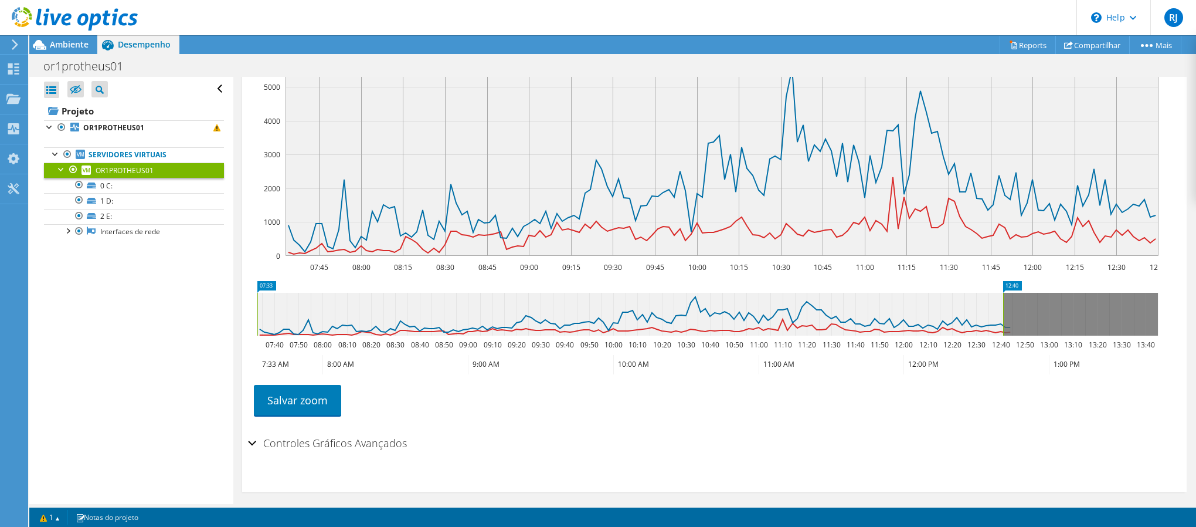
drag, startPoint x: 1014, startPoint y: 326, endPoint x: 1005, endPoint y: 329, distance: 9.8
click at [1005, 329] on rect at bounding box center [1003, 314] width 5 height 43
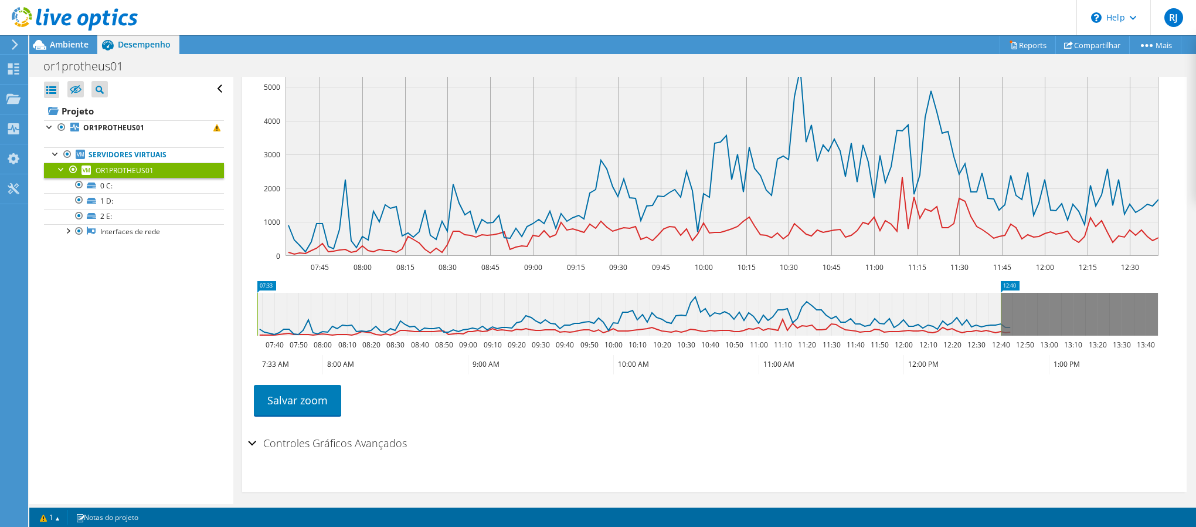
scroll to position [176, 0]
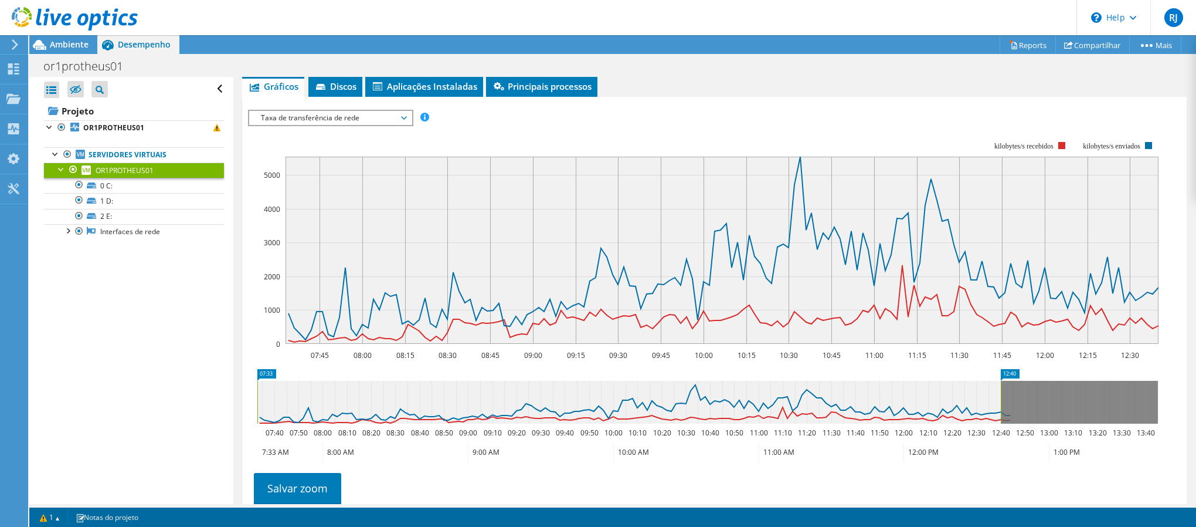
click at [318, 126] on rect at bounding box center [703, 243] width 911 height 235
click at [314, 121] on span "Taxa de transferência de rede" at bounding box center [330, 118] width 151 height 14
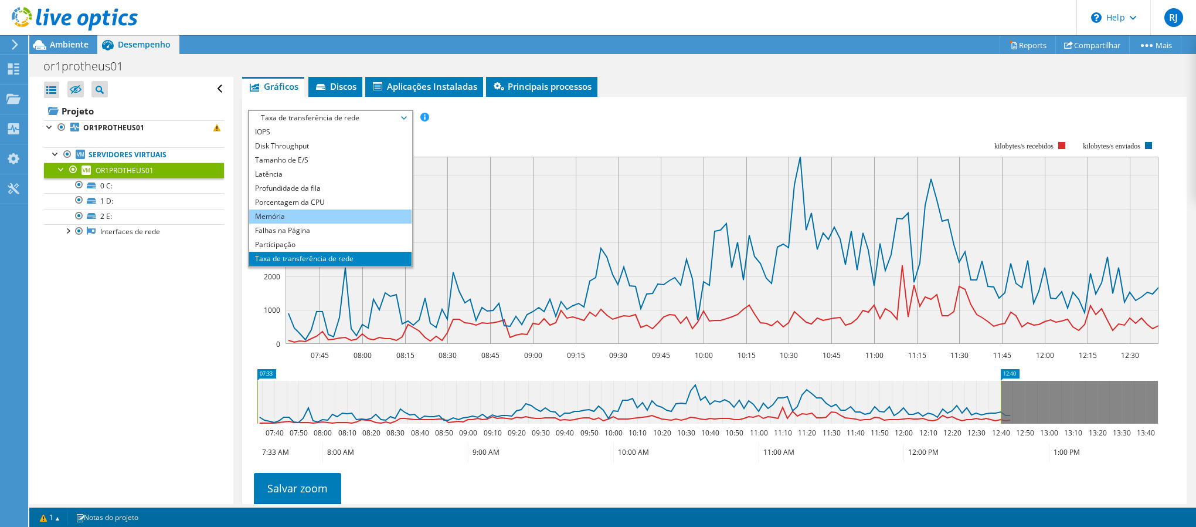
click at [337, 212] on li "Memória" at bounding box center [330, 216] width 162 height 14
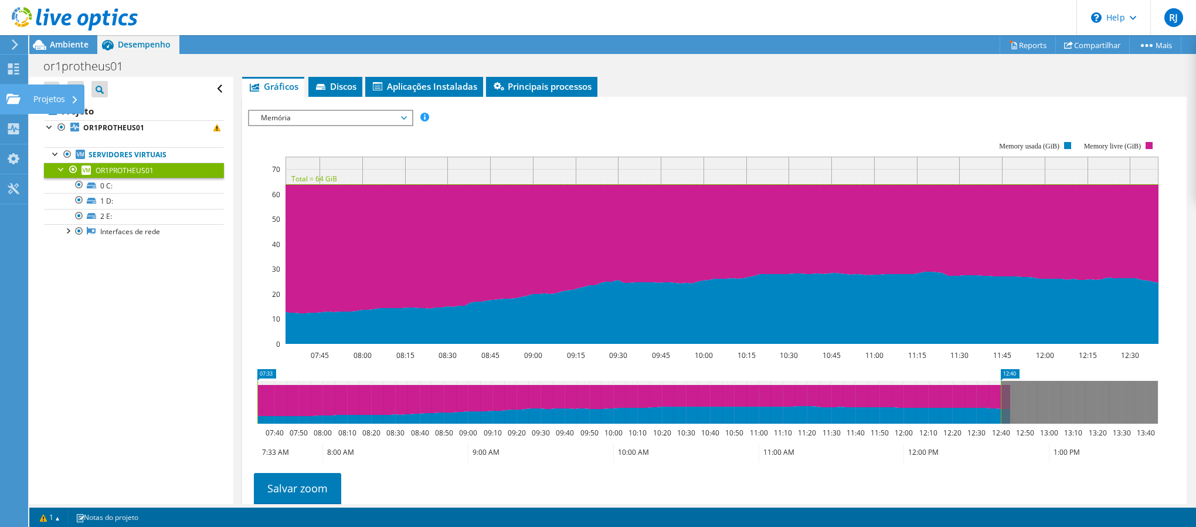
click at [15, 100] on use at bounding box center [13, 98] width 14 height 10
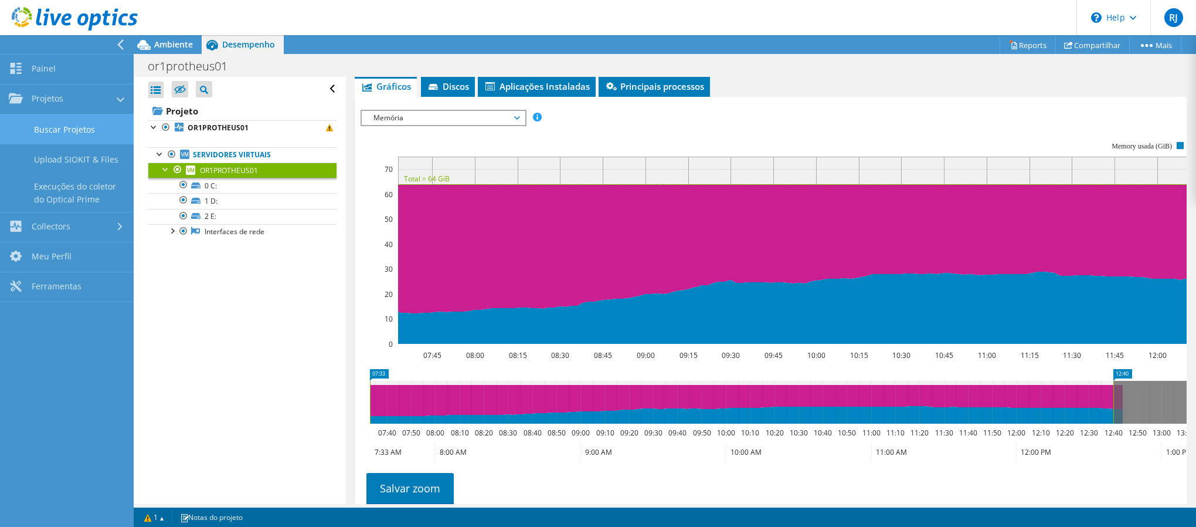
click at [80, 134] on link "Buscar Projetos" at bounding box center [67, 129] width 134 height 30
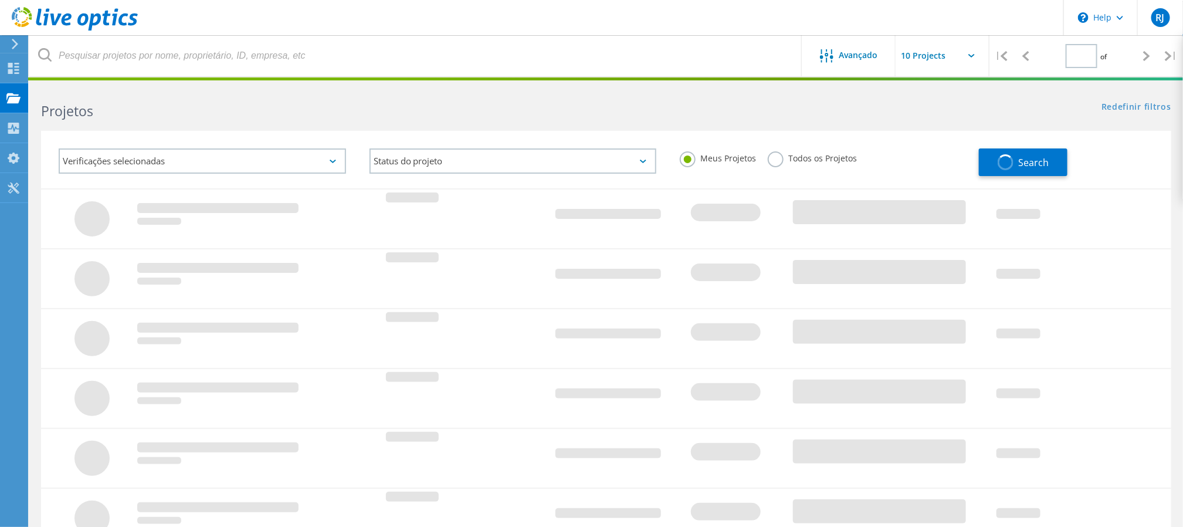
type input "1"
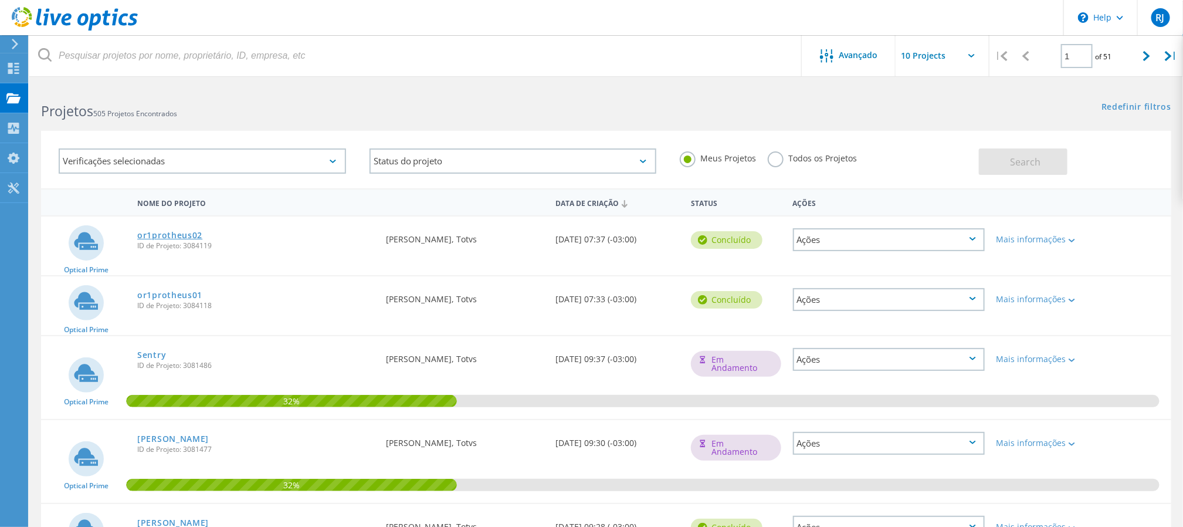
click at [184, 231] on link "or1protheus02" at bounding box center [169, 235] width 65 height 8
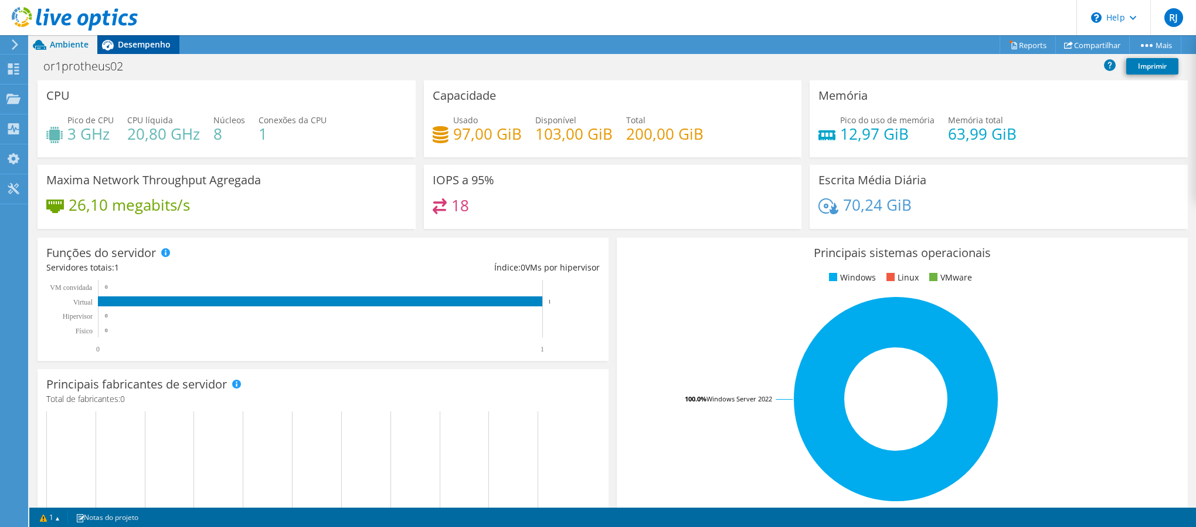
click at [153, 48] on span "Desempenho" at bounding box center [144, 44] width 53 height 11
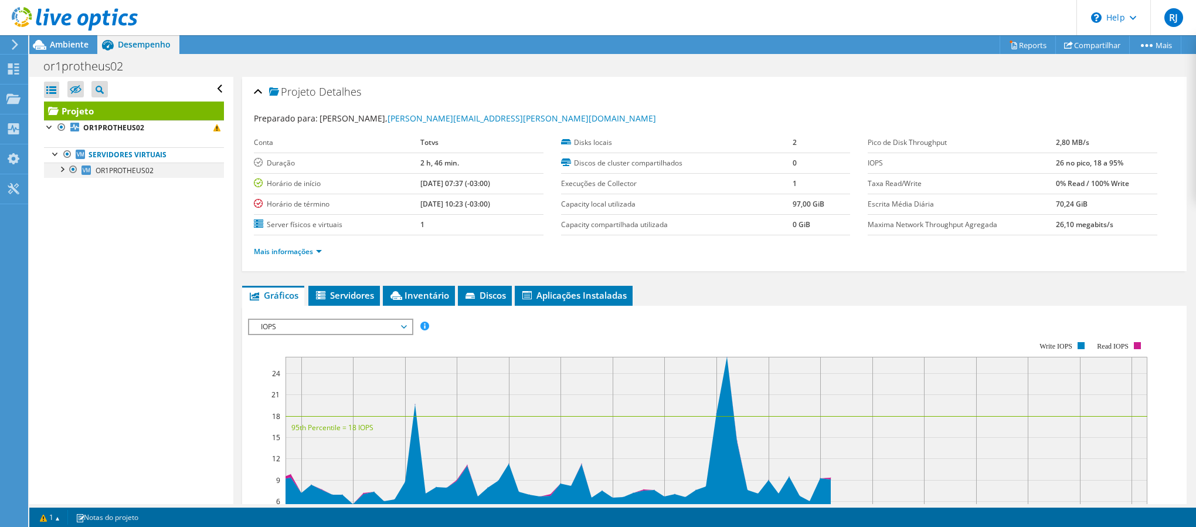
click at [58, 171] on div at bounding box center [62, 168] width 12 height 12
click at [143, 173] on span "OR1PROTHEUS02" at bounding box center [125, 170] width 58 height 10
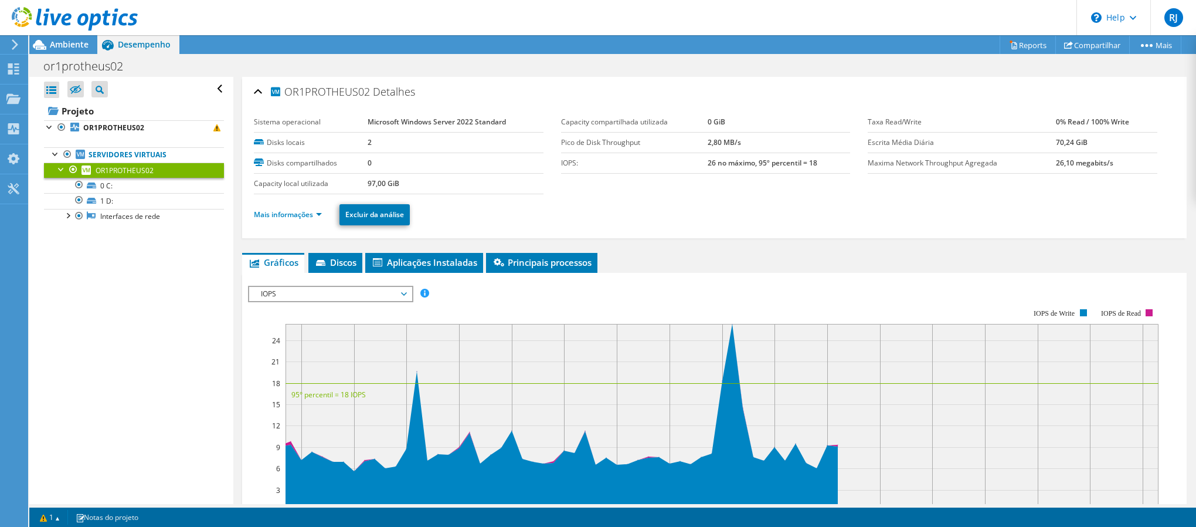
click at [304, 292] on span "IOPS" at bounding box center [330, 294] width 151 height 14
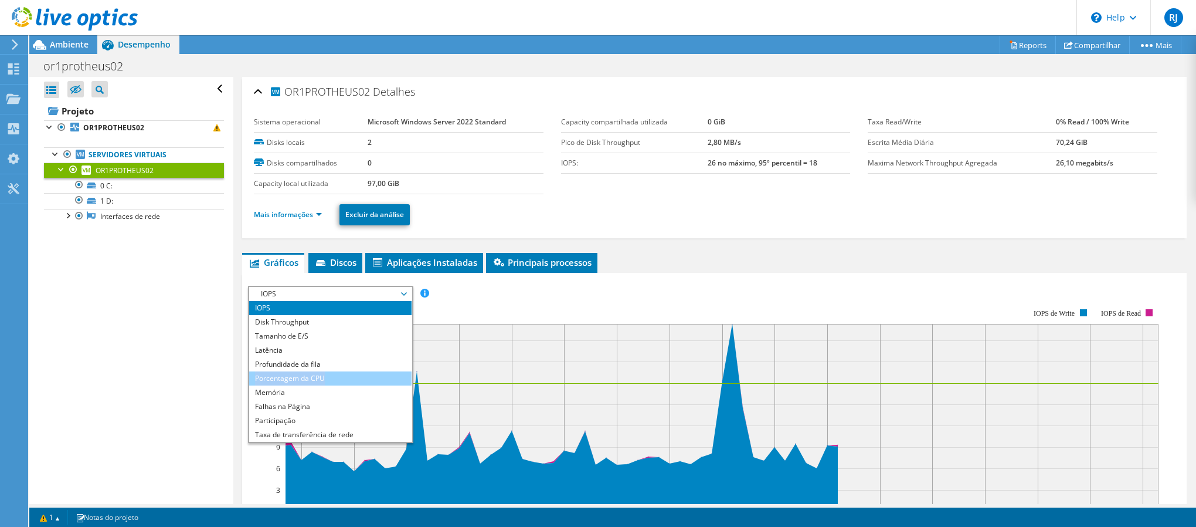
click at [326, 371] on ul "IOPS Disk Throughput Tamanho de E/S Latência Profundidade da fila Porcentagem d…" at bounding box center [330, 371] width 162 height 141
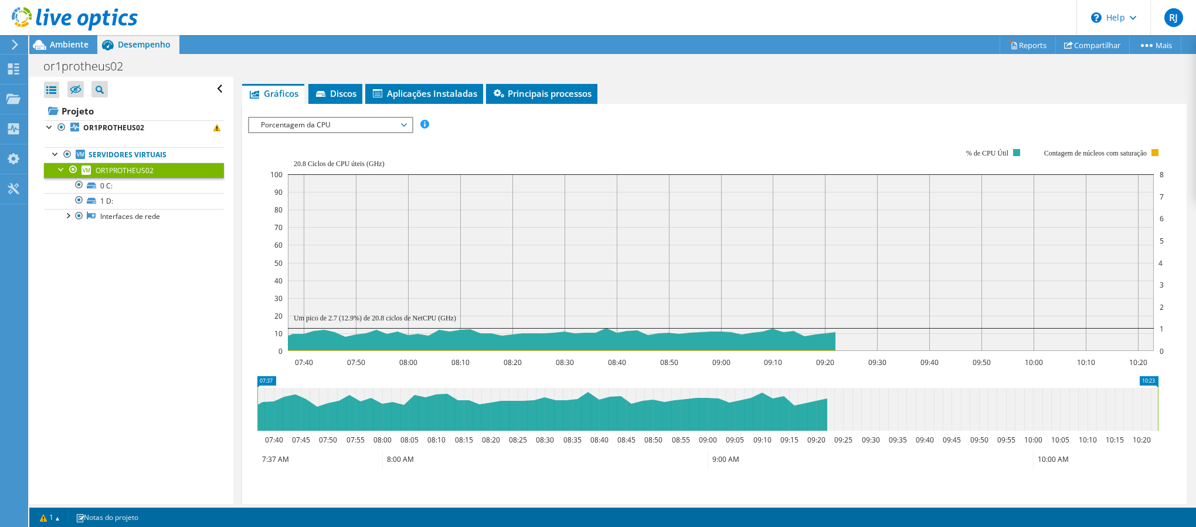
scroll to position [176, 0]
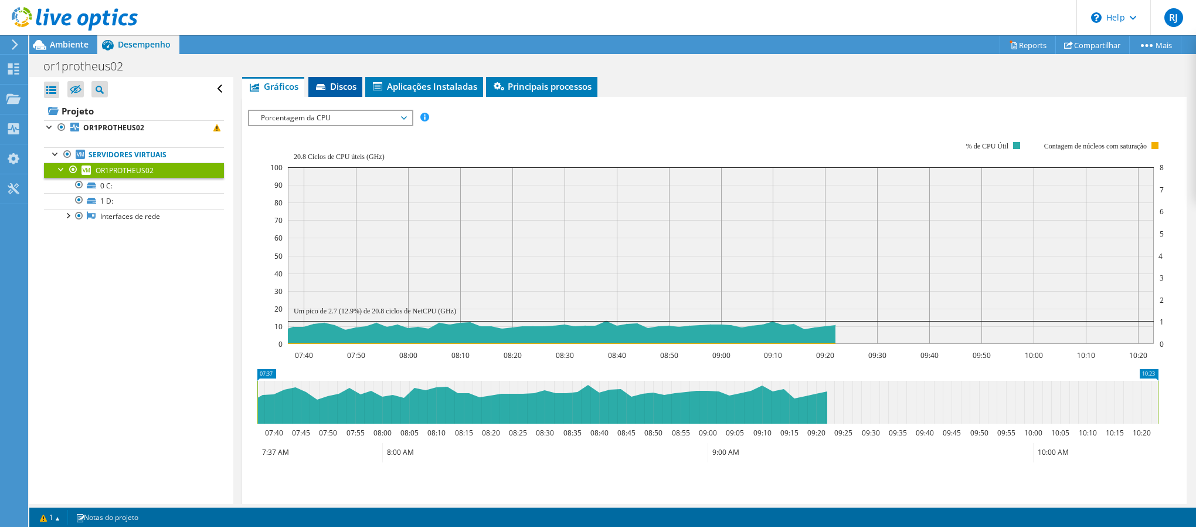
click at [348, 83] on span "Discos" at bounding box center [335, 86] width 42 height 12
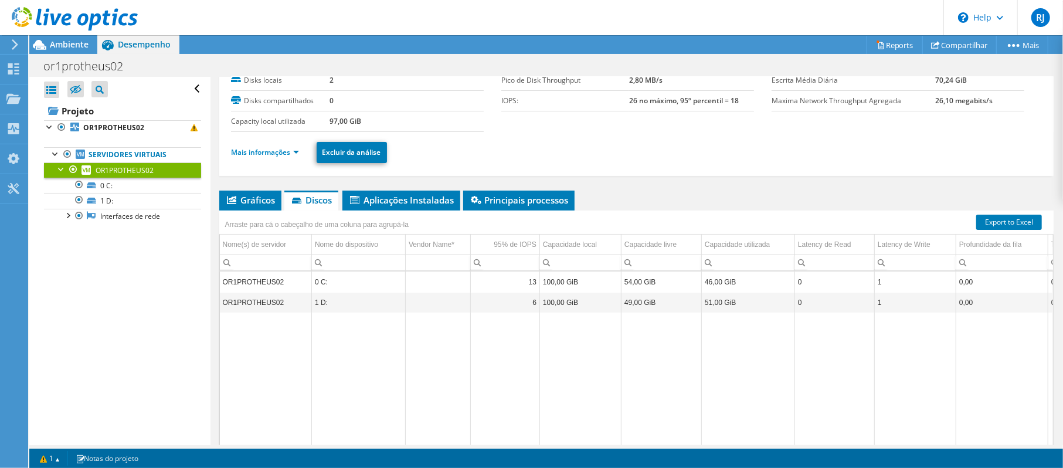
scroll to position [62, 0]
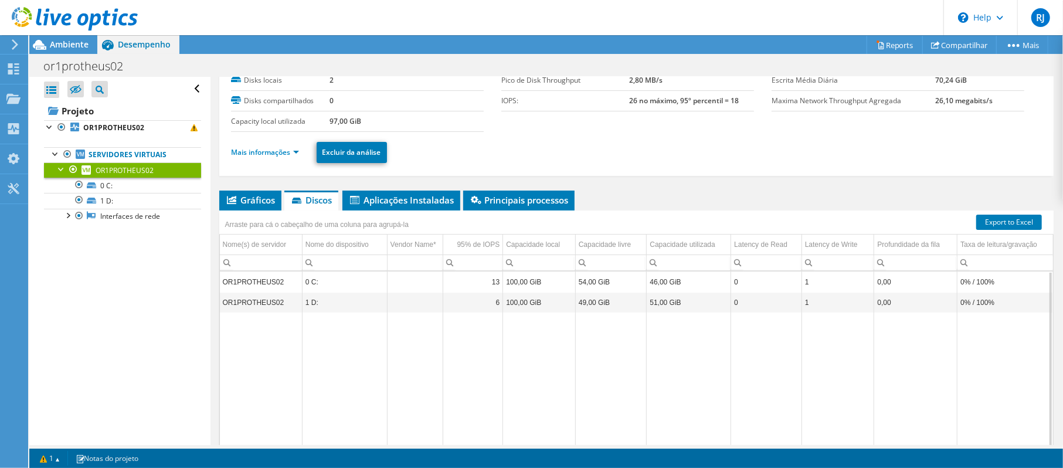
click at [670, 148] on ul "Mais informações Excluir da análise" at bounding box center [636, 151] width 811 height 24
